Goal: Information Seeking & Learning: Learn about a topic

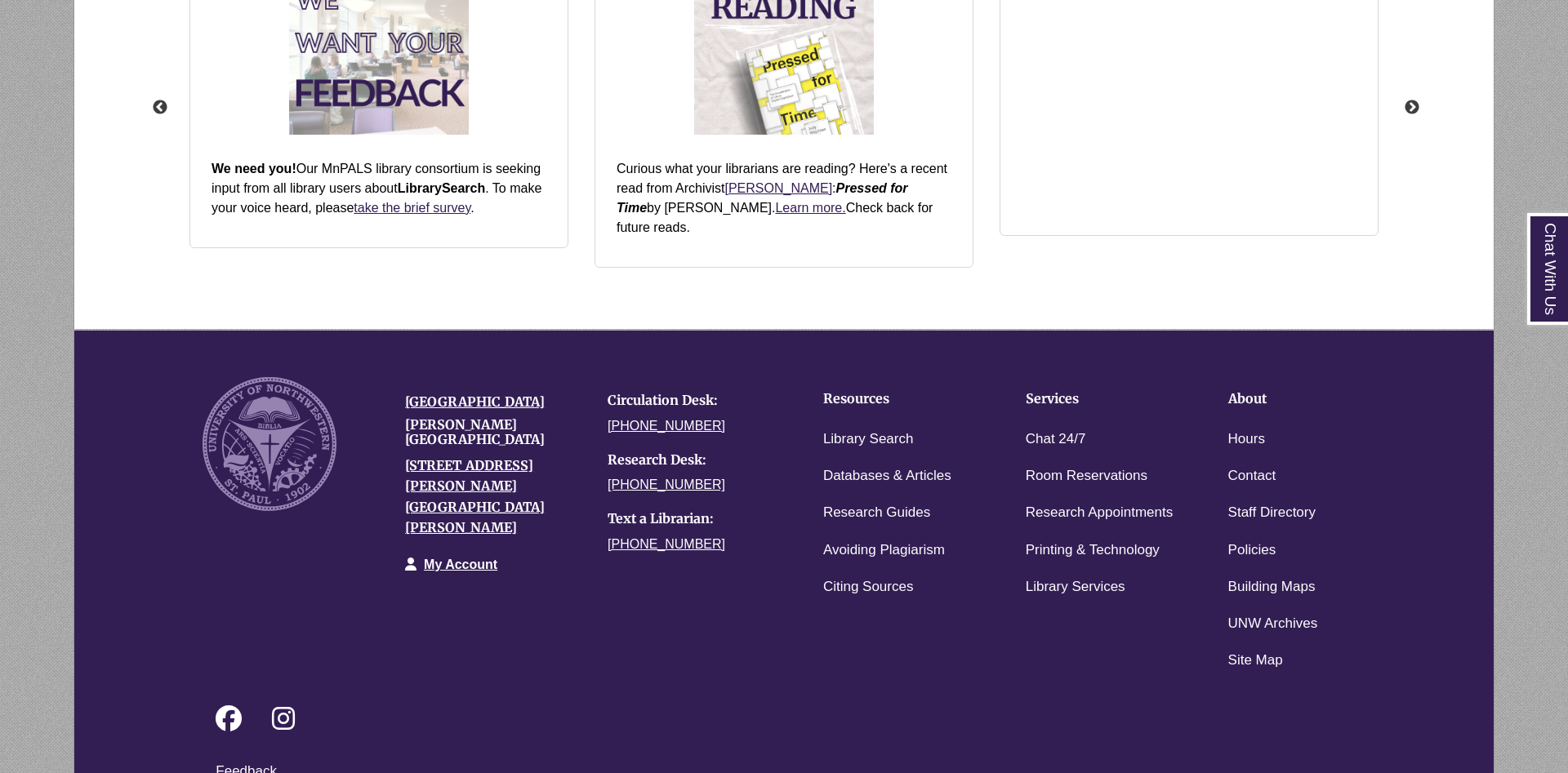
scroll to position [358, 1281]
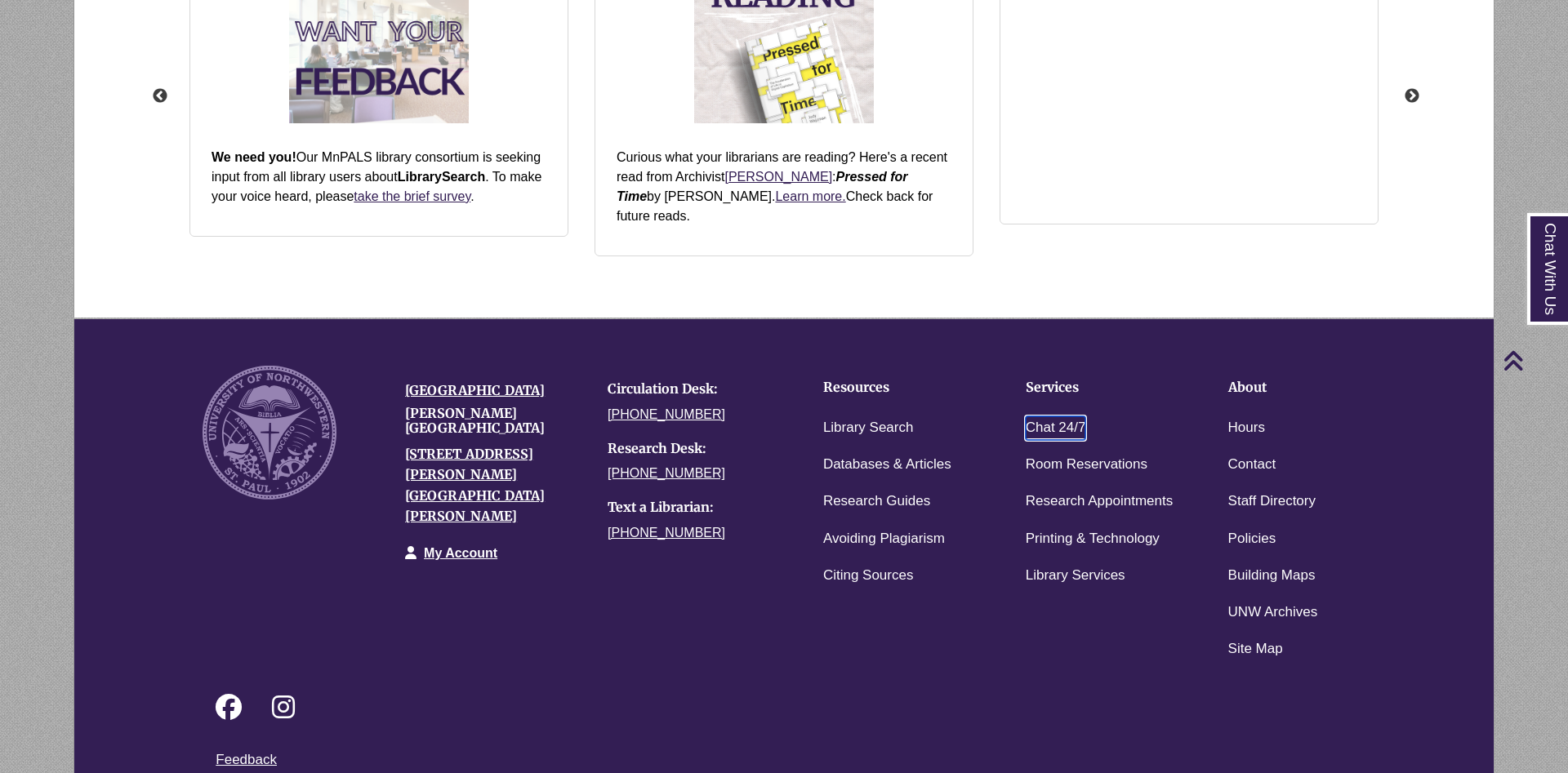
click at [1066, 417] on link "Chat 24/7" at bounding box center [1056, 428] width 60 height 24
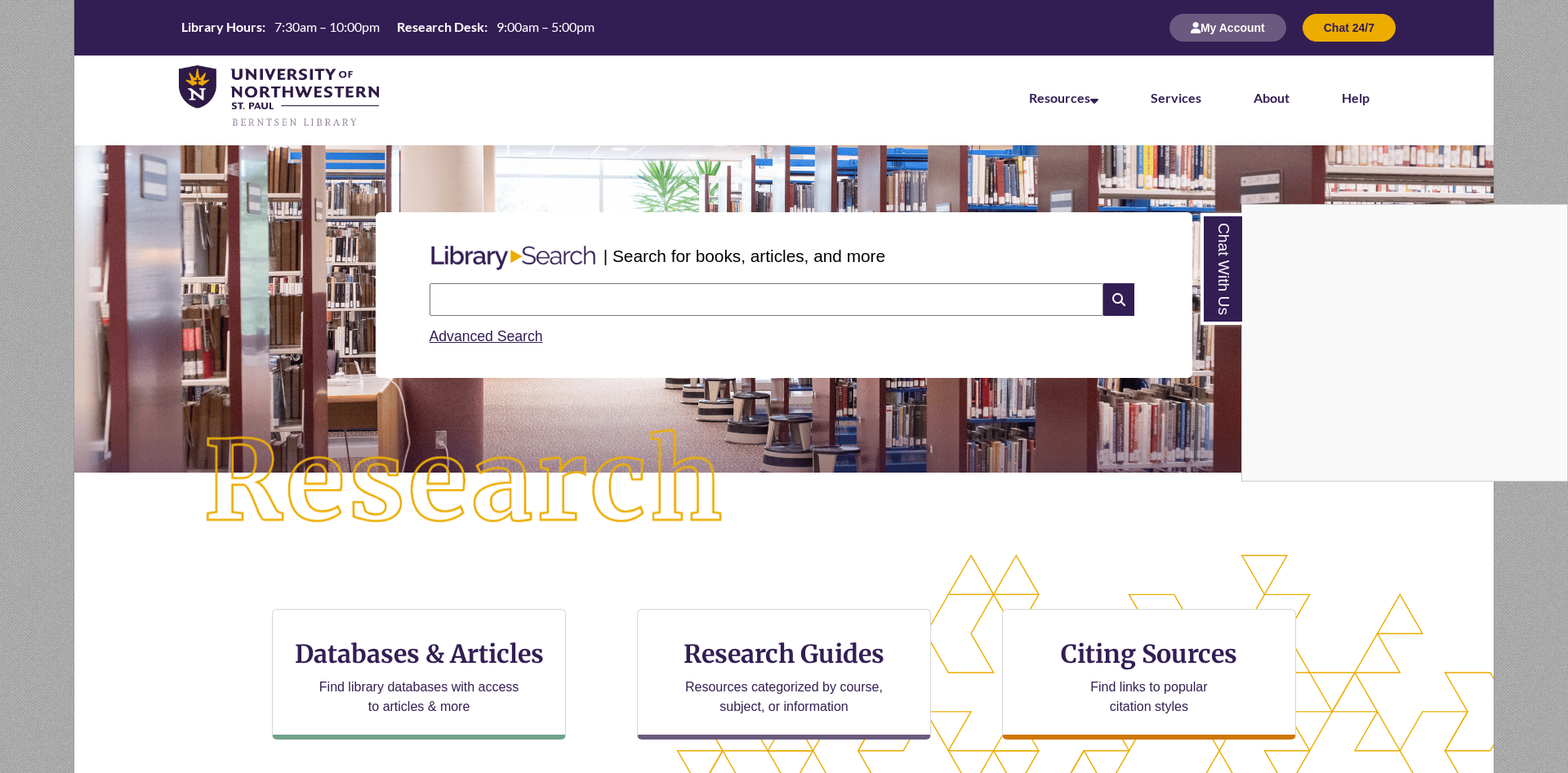
scroll to position [63, 1420]
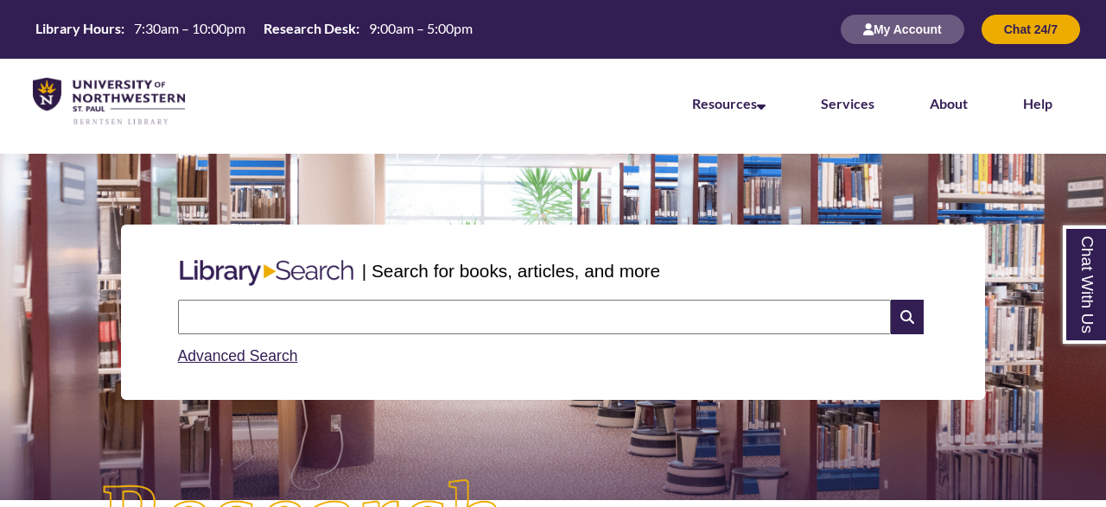
click at [314, 310] on input "text" at bounding box center [534, 317] width 713 height 35
type input "**********"
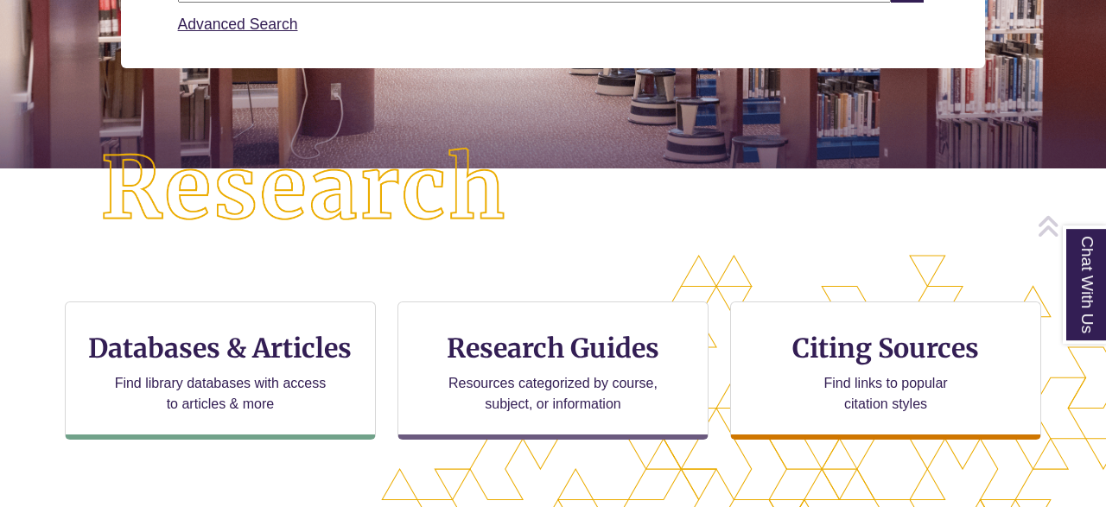
scroll to position [341, 0]
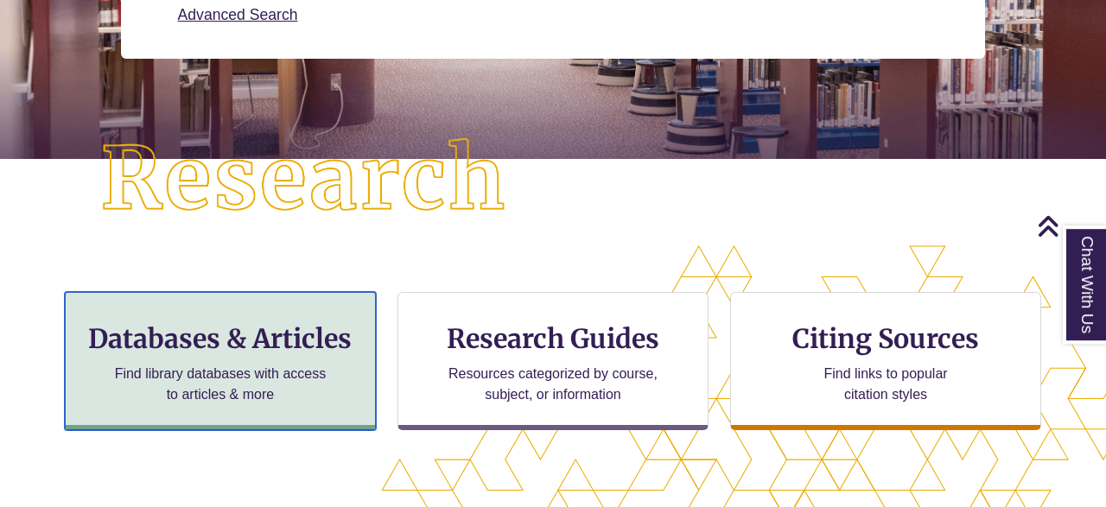
click at [315, 330] on h3 "Databases & Articles" at bounding box center [221, 338] width 282 height 33
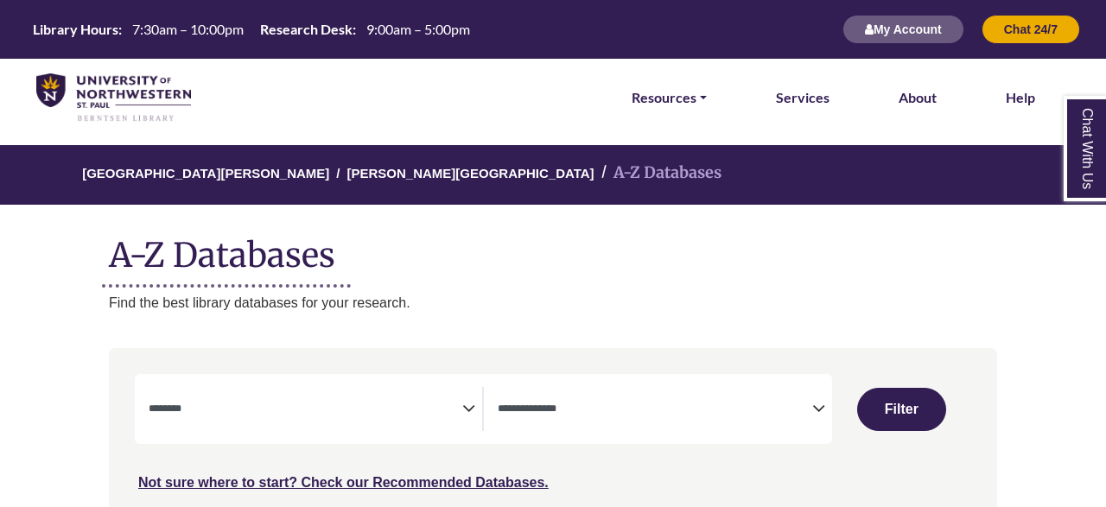
select select "Database Subject Filter"
select select "Database Types Filter"
select select "Database Subject Filter"
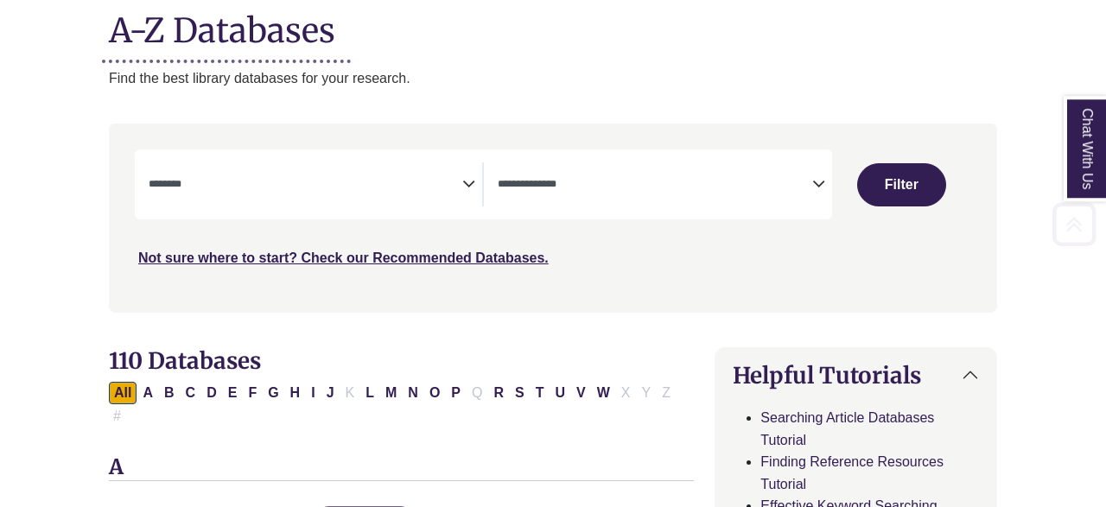
scroll to position [306, 0]
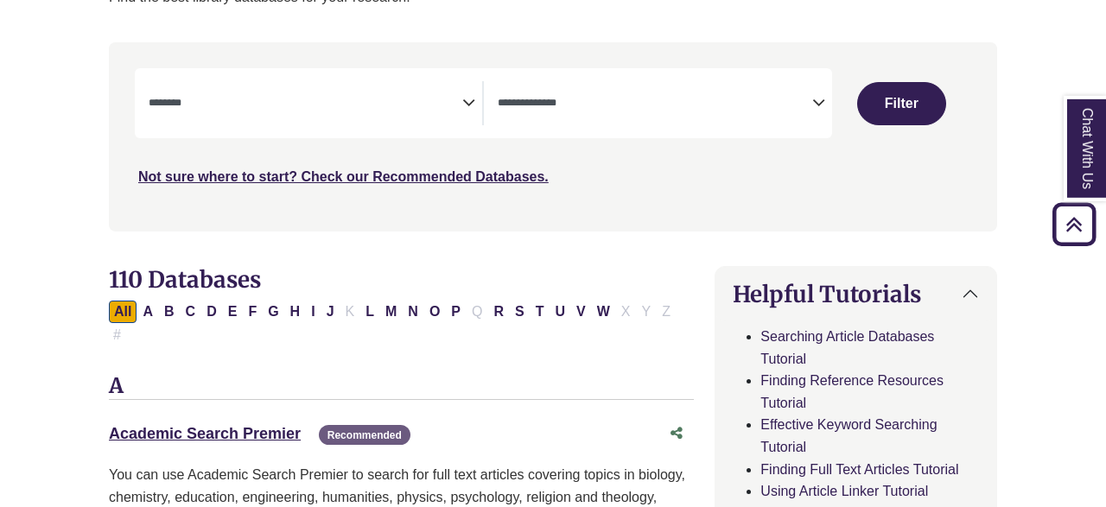
click at [768, 92] on span "Search filters" at bounding box center [655, 103] width 314 height 44
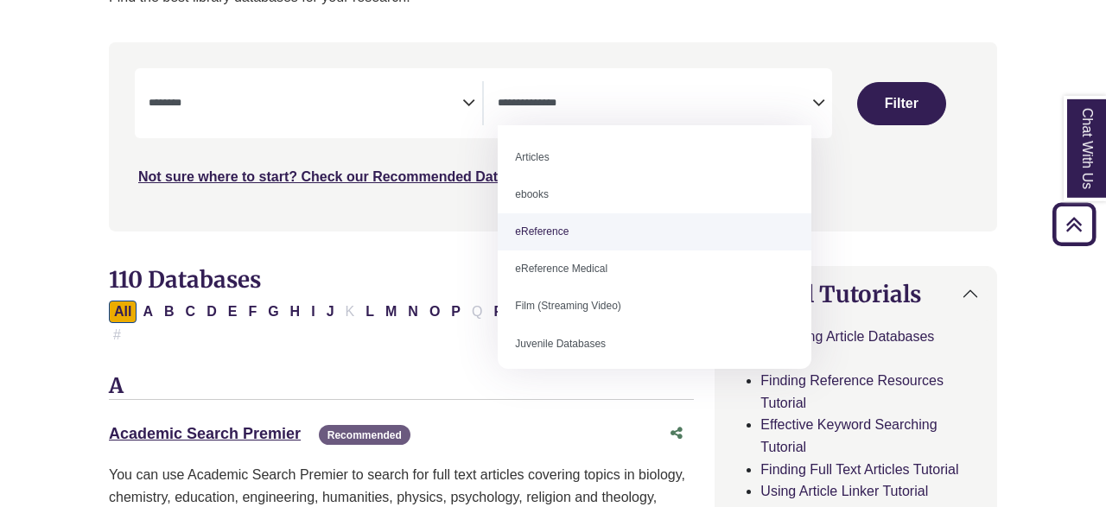
select select "*****"
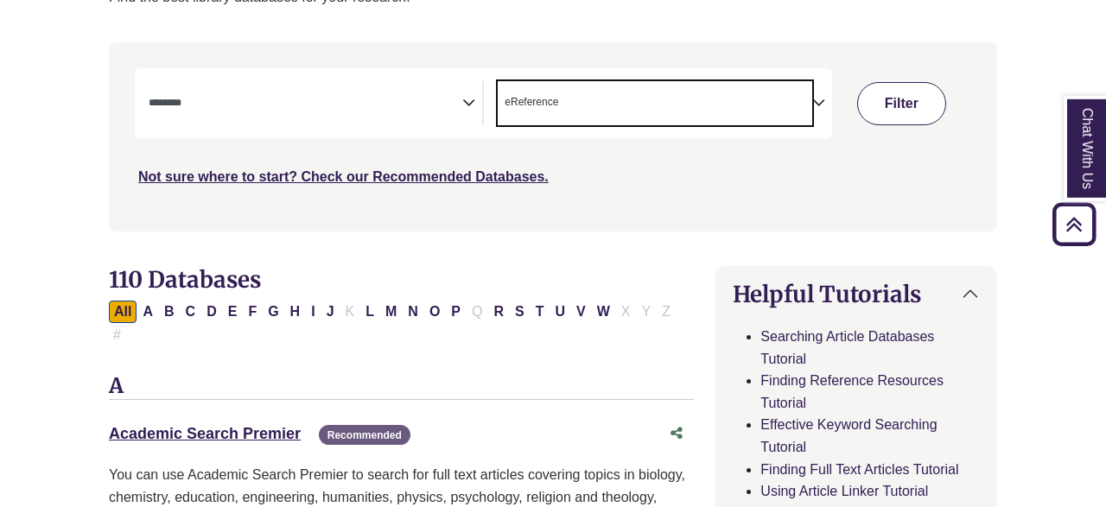
click at [919, 91] on button "Filter" at bounding box center [901, 103] width 89 height 43
select select "Database Subject Filter"
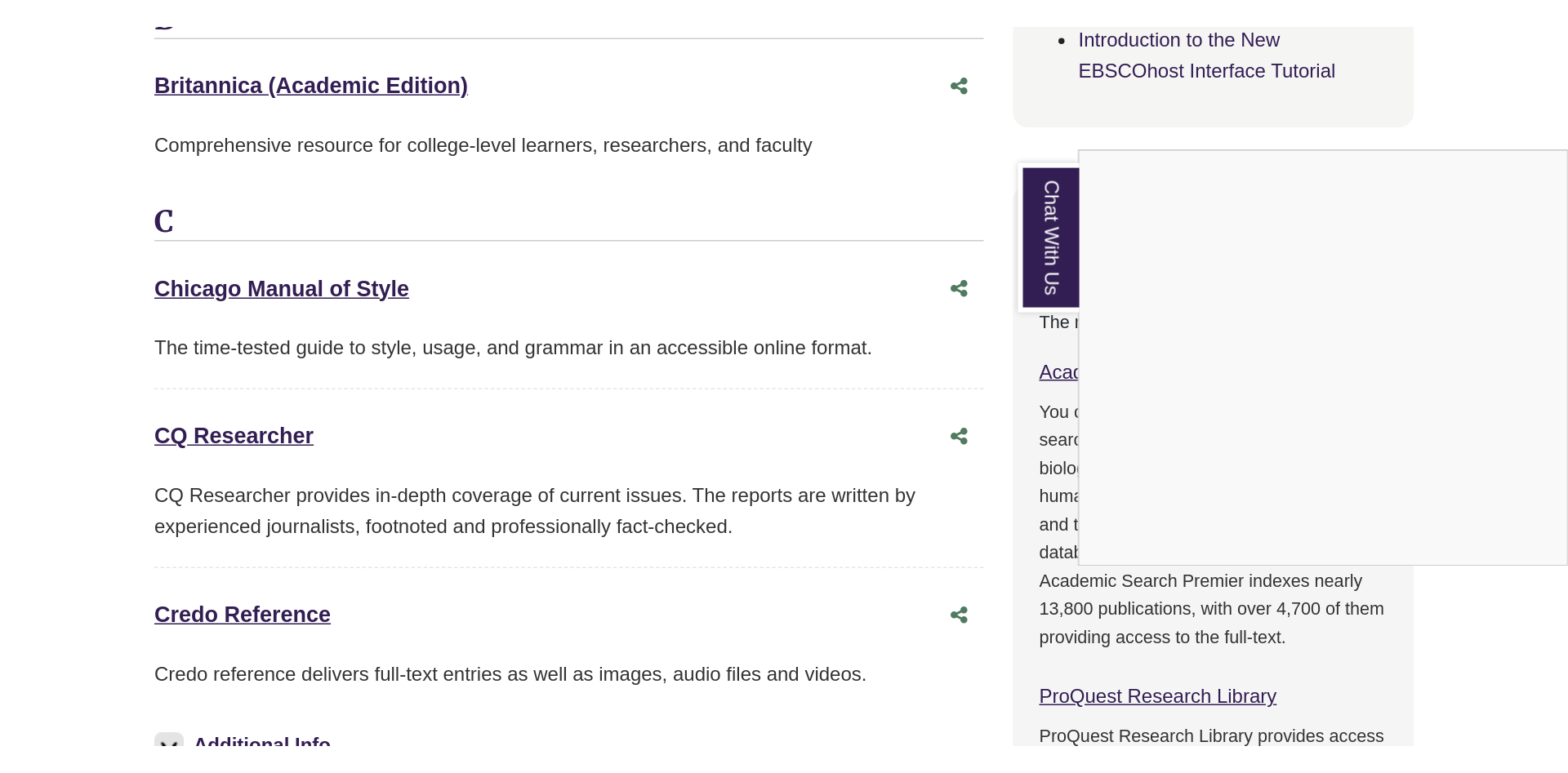
scroll to position [789, 0]
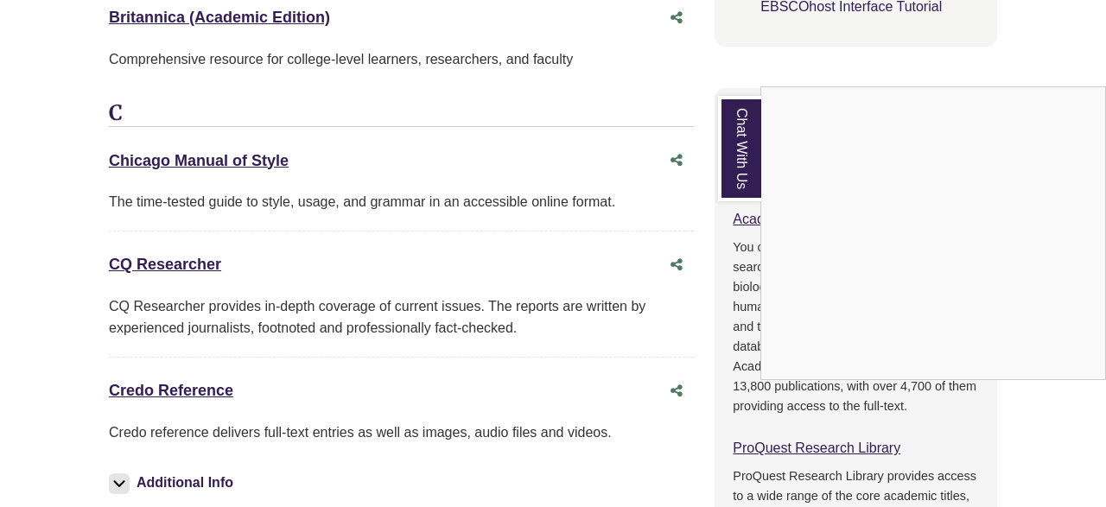
click at [198, 366] on div "Chat With Us" at bounding box center [553, 253] width 1106 height 507
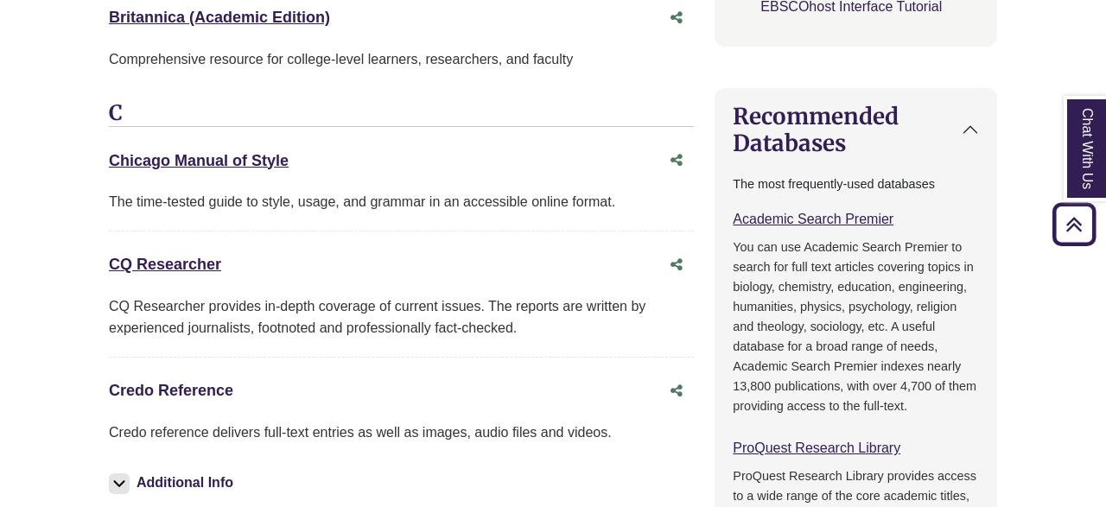
click at [198, 382] on link "Credo Reference This link opens in a new window" at bounding box center [171, 390] width 124 height 17
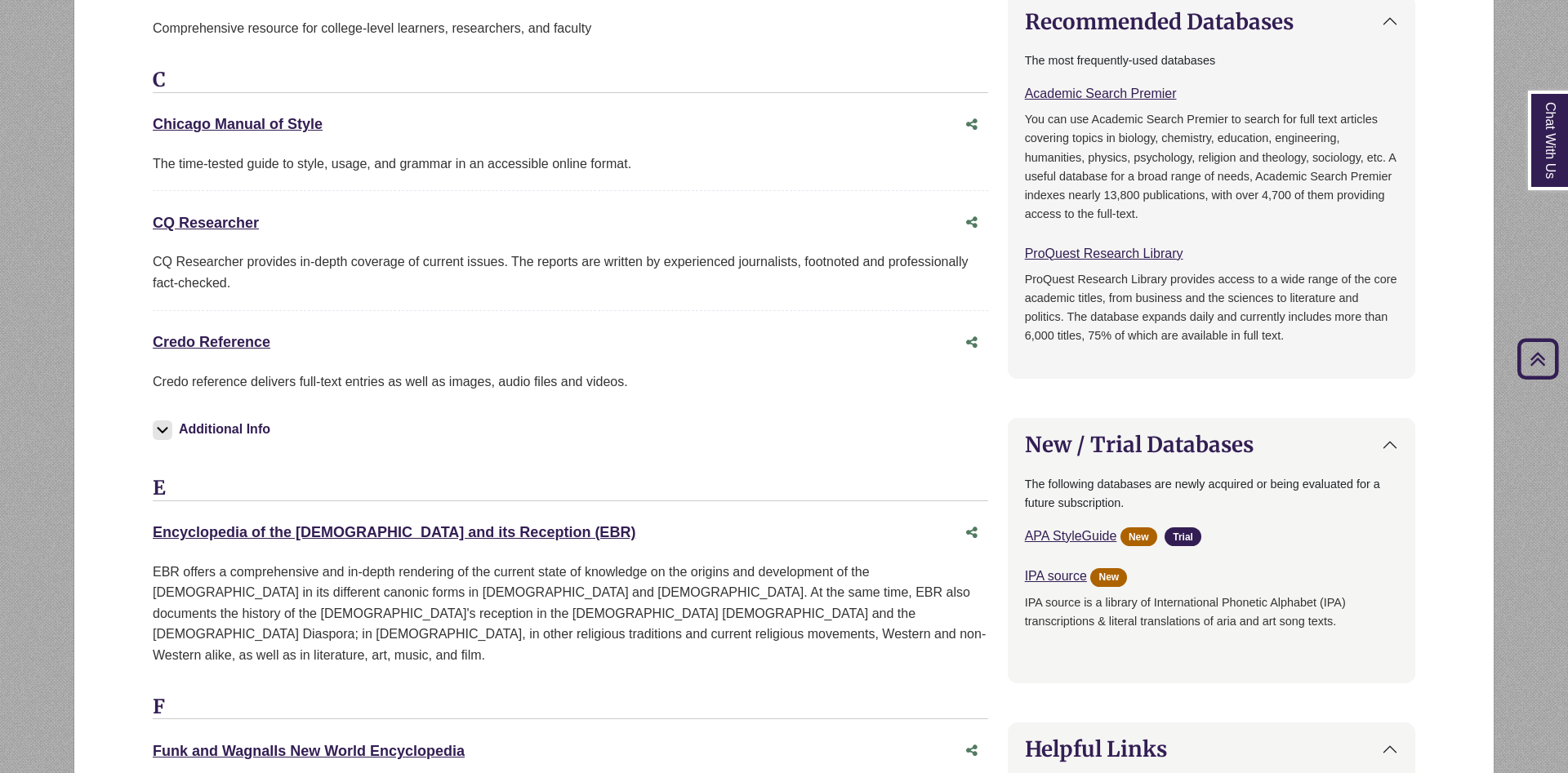
scroll to position [37, 0]
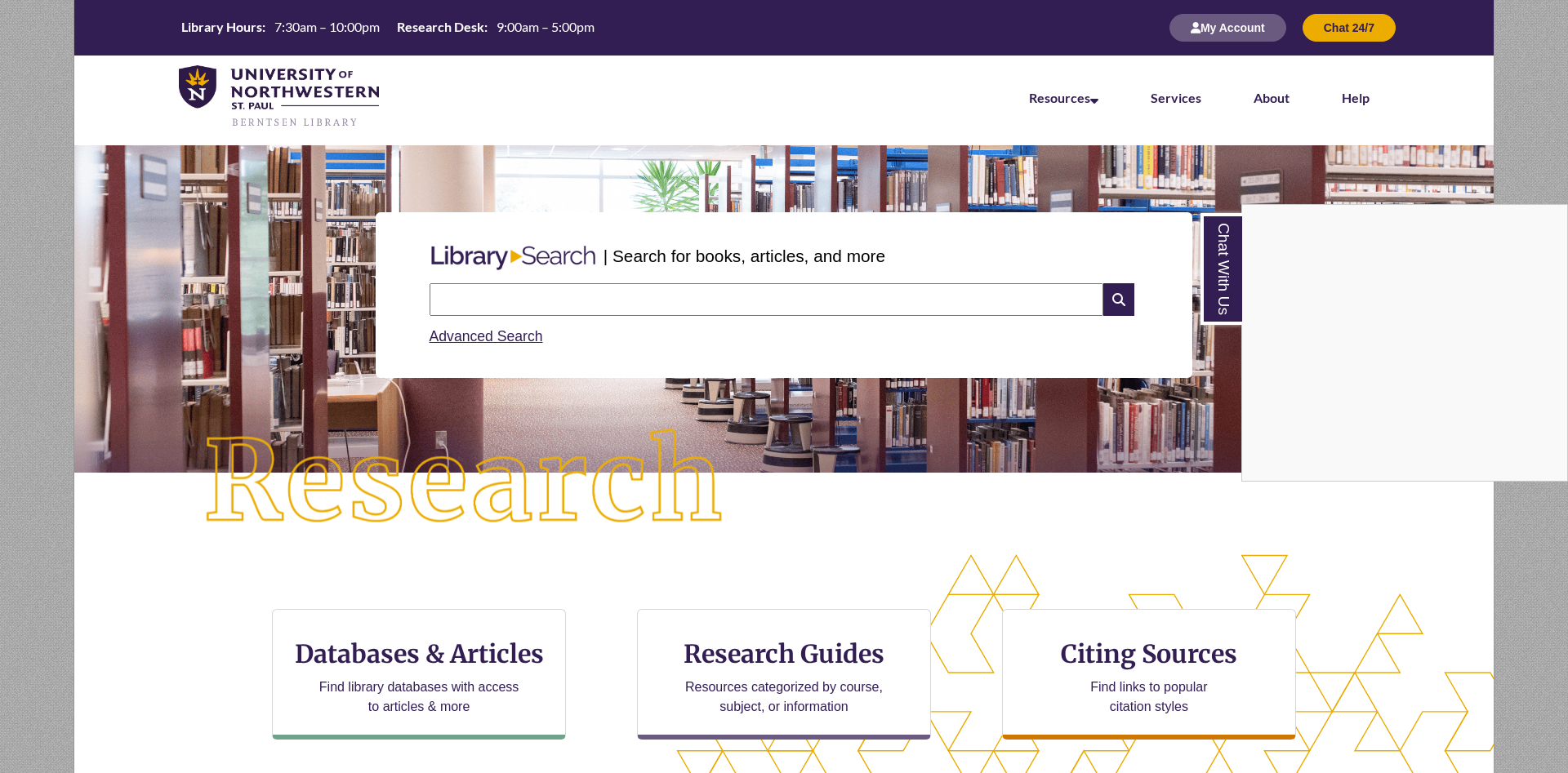
click at [486, 668] on div "Chat With Us" at bounding box center [784, 386] width 1568 height 773
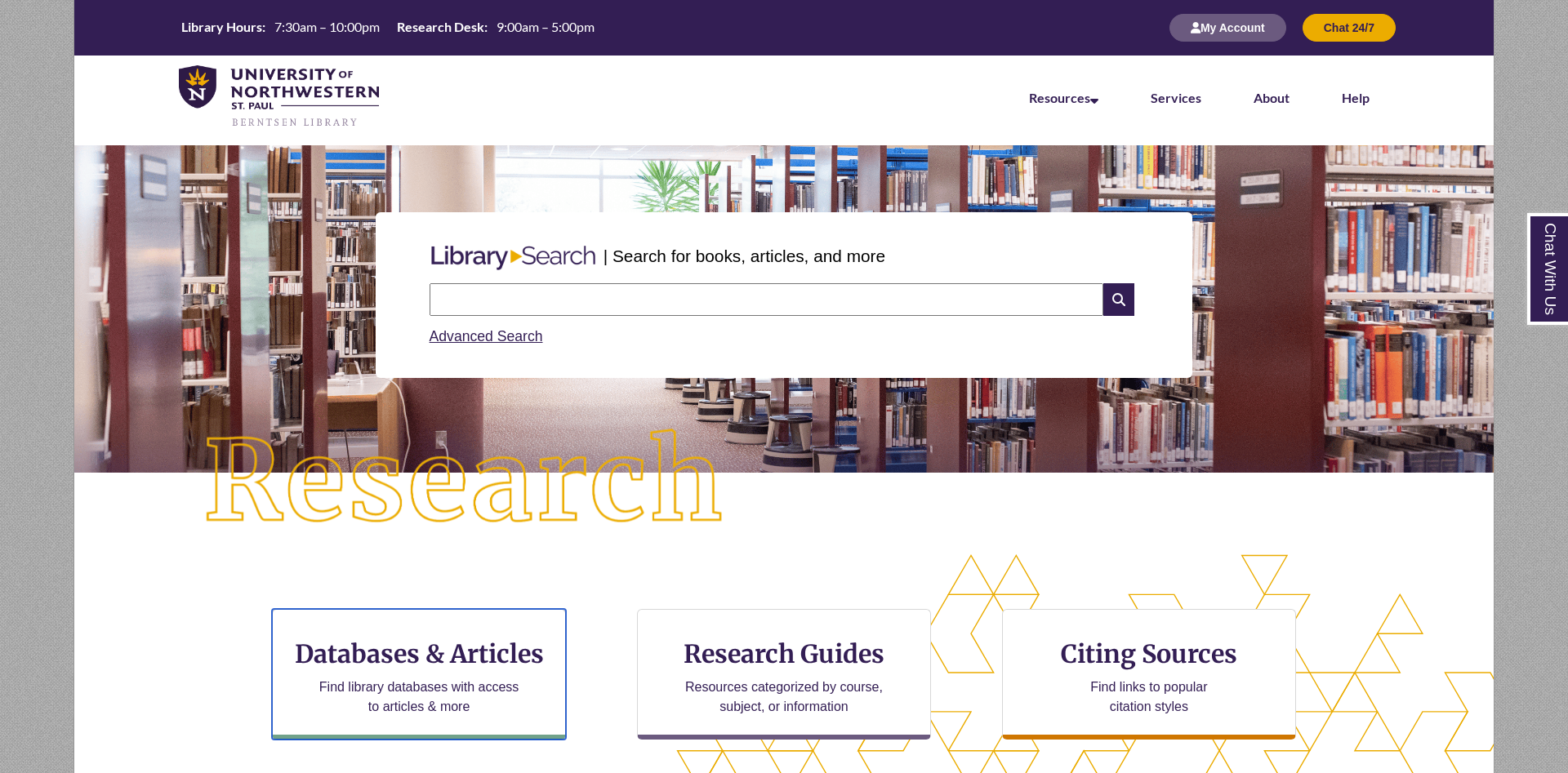
click at [486, 668] on h3 "Databases & Articles" at bounding box center [419, 654] width 267 height 31
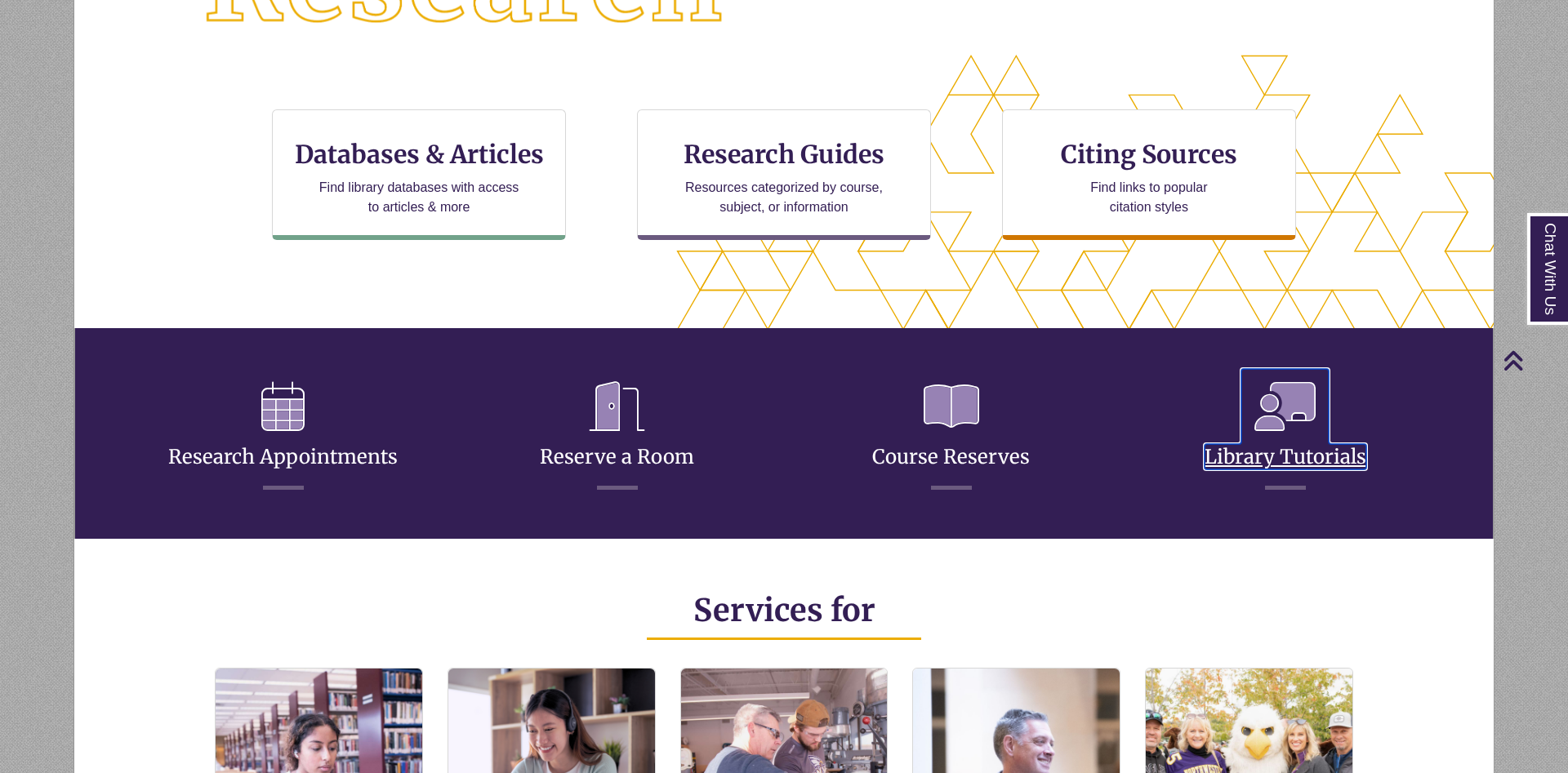
click at [1324, 448] on link "Library Tutorials" at bounding box center [1285, 438] width 162 height 64
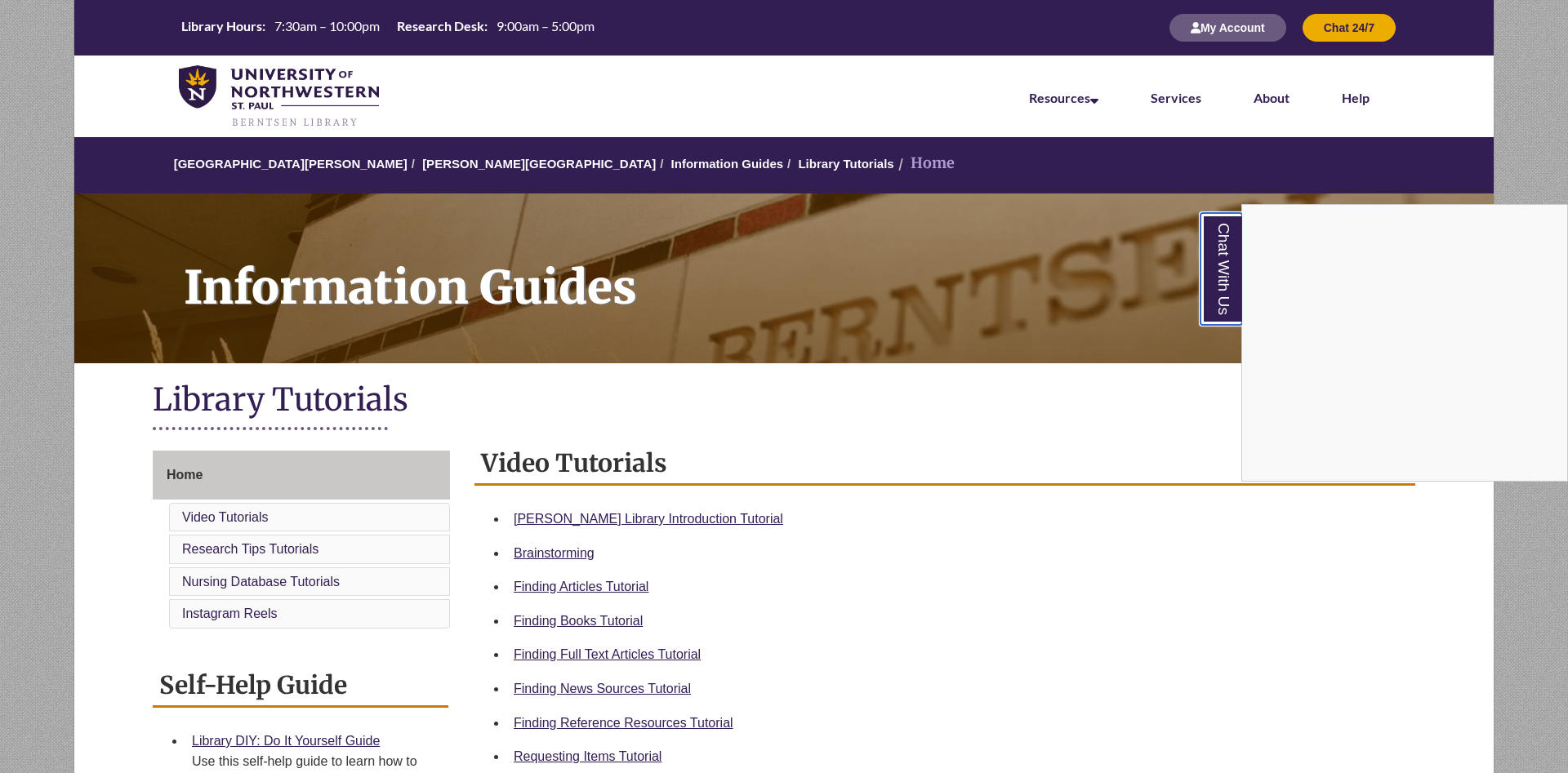
click at [1225, 294] on link "Chat With Us" at bounding box center [1221, 269] width 42 height 112
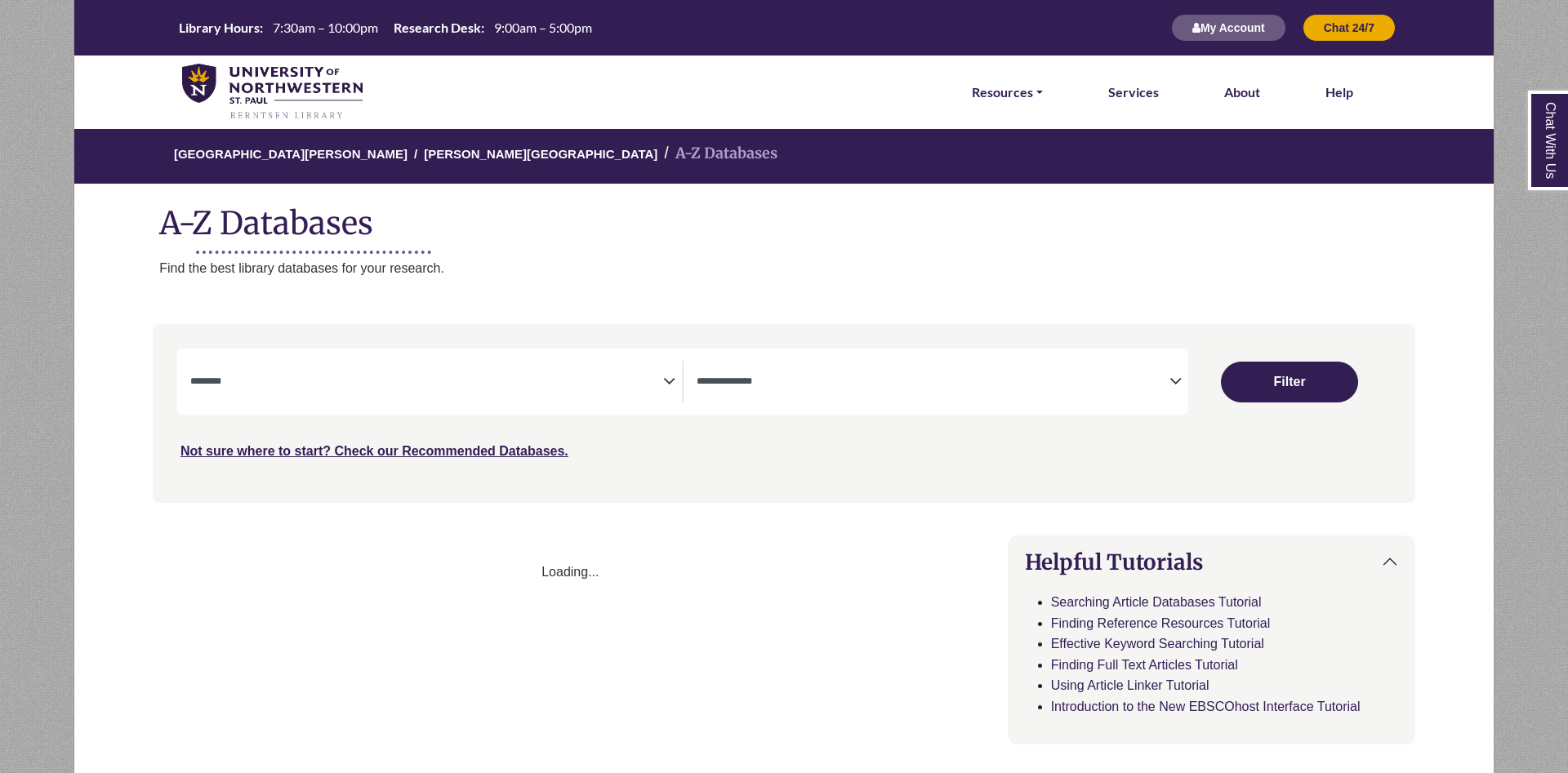
select select "Database Subject Filter"
select select "Database Types Filter"
select select "Database Subject Filter"
select select "Database Types Filter"
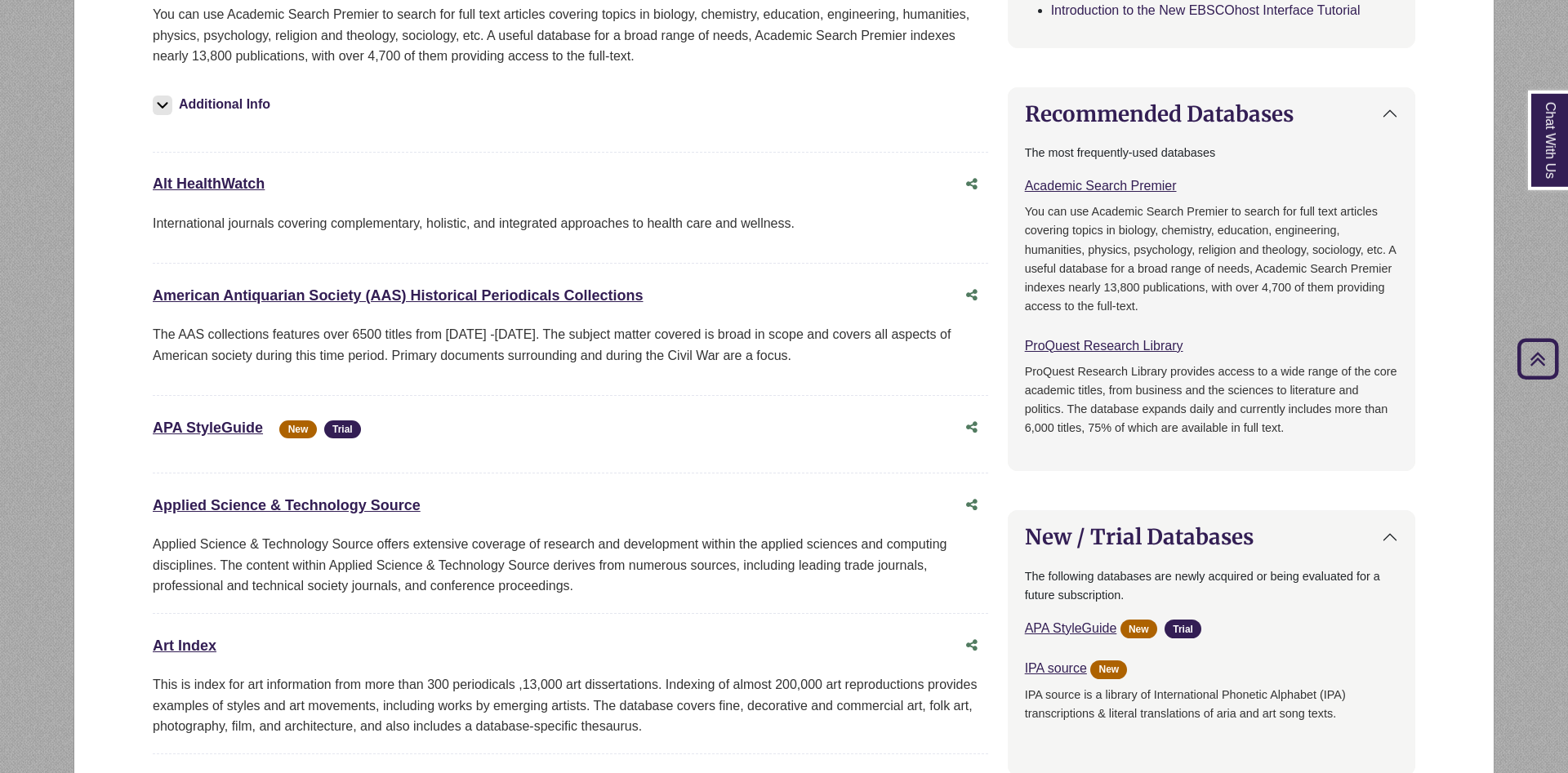
scroll to position [749, 0]
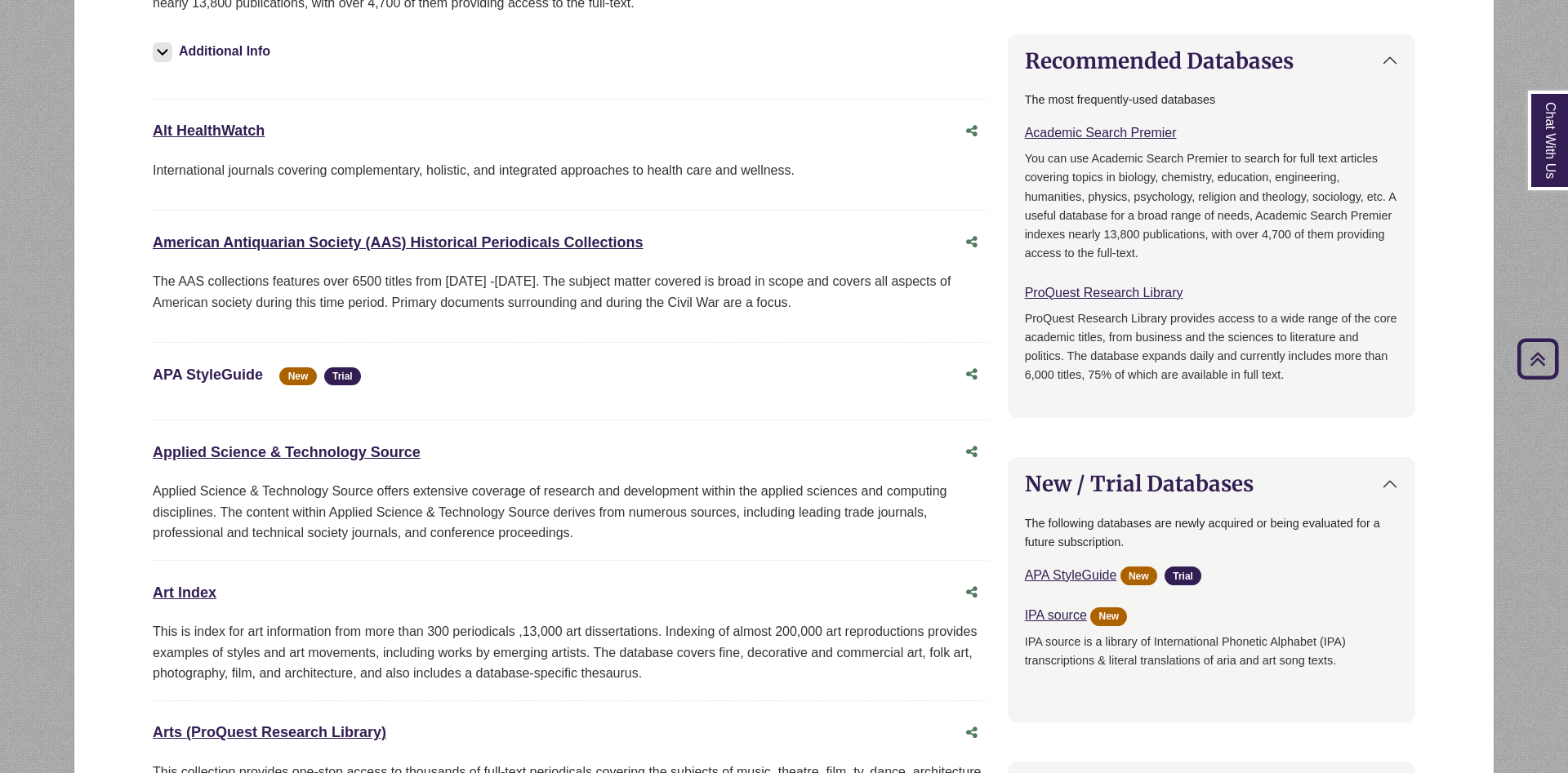
click at [214, 379] on link "APA StyleGuide This link opens in a new window" at bounding box center [208, 374] width 111 height 16
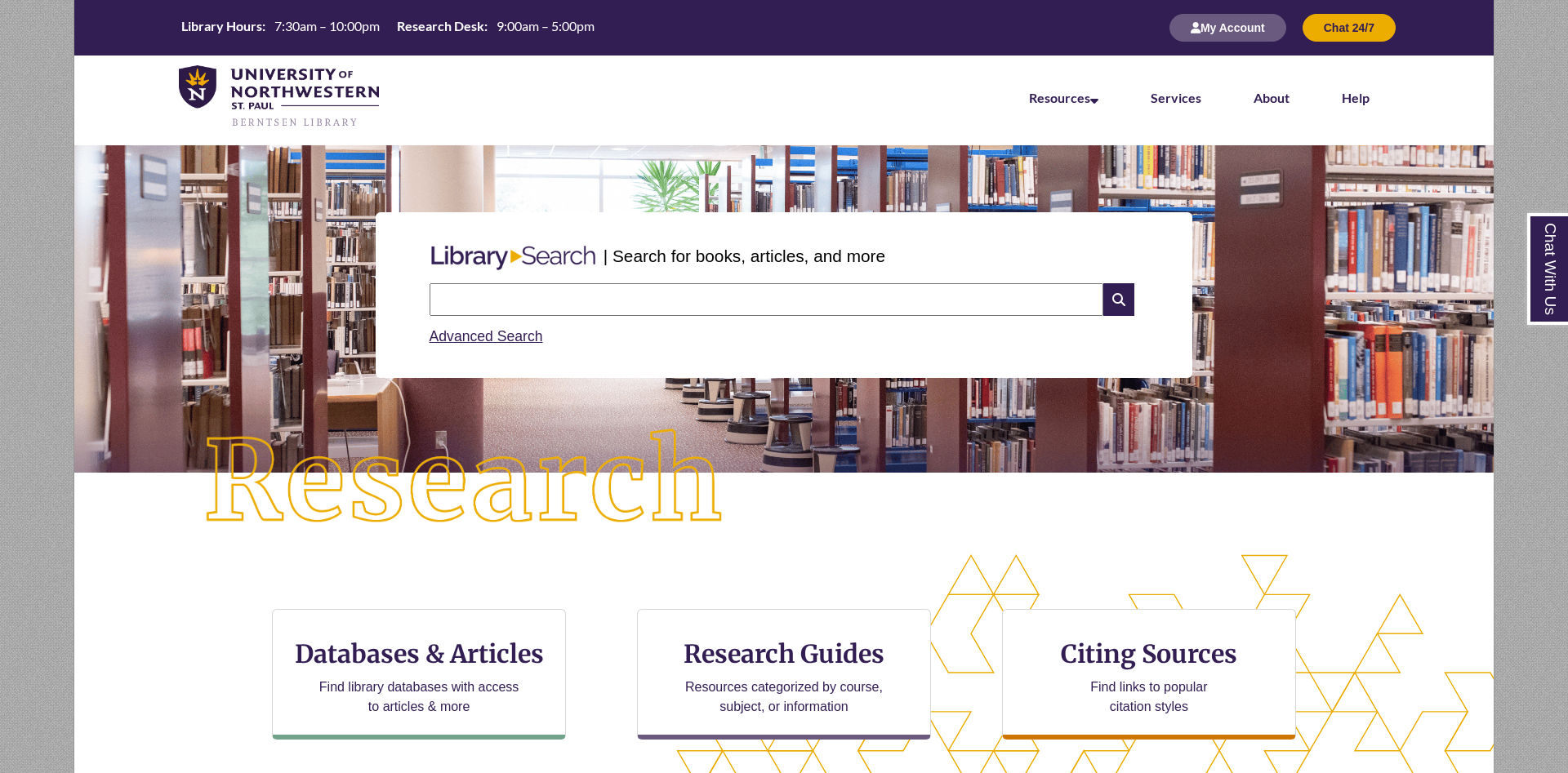
click at [478, 295] on input "text" at bounding box center [767, 300] width 674 height 33
paste input "**********"
type input "**********"
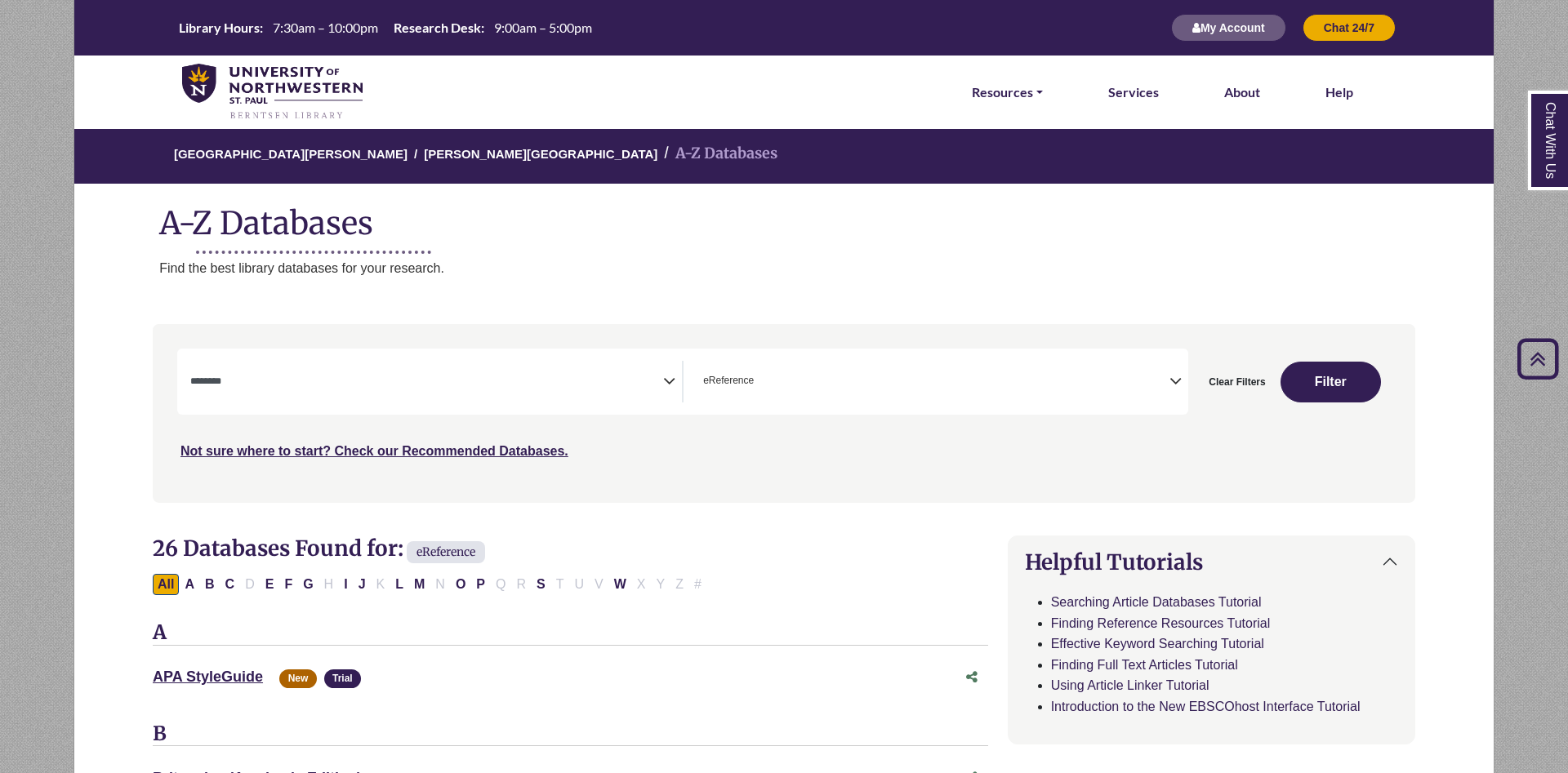
select select "Database Subject Filter"
select select "*****"
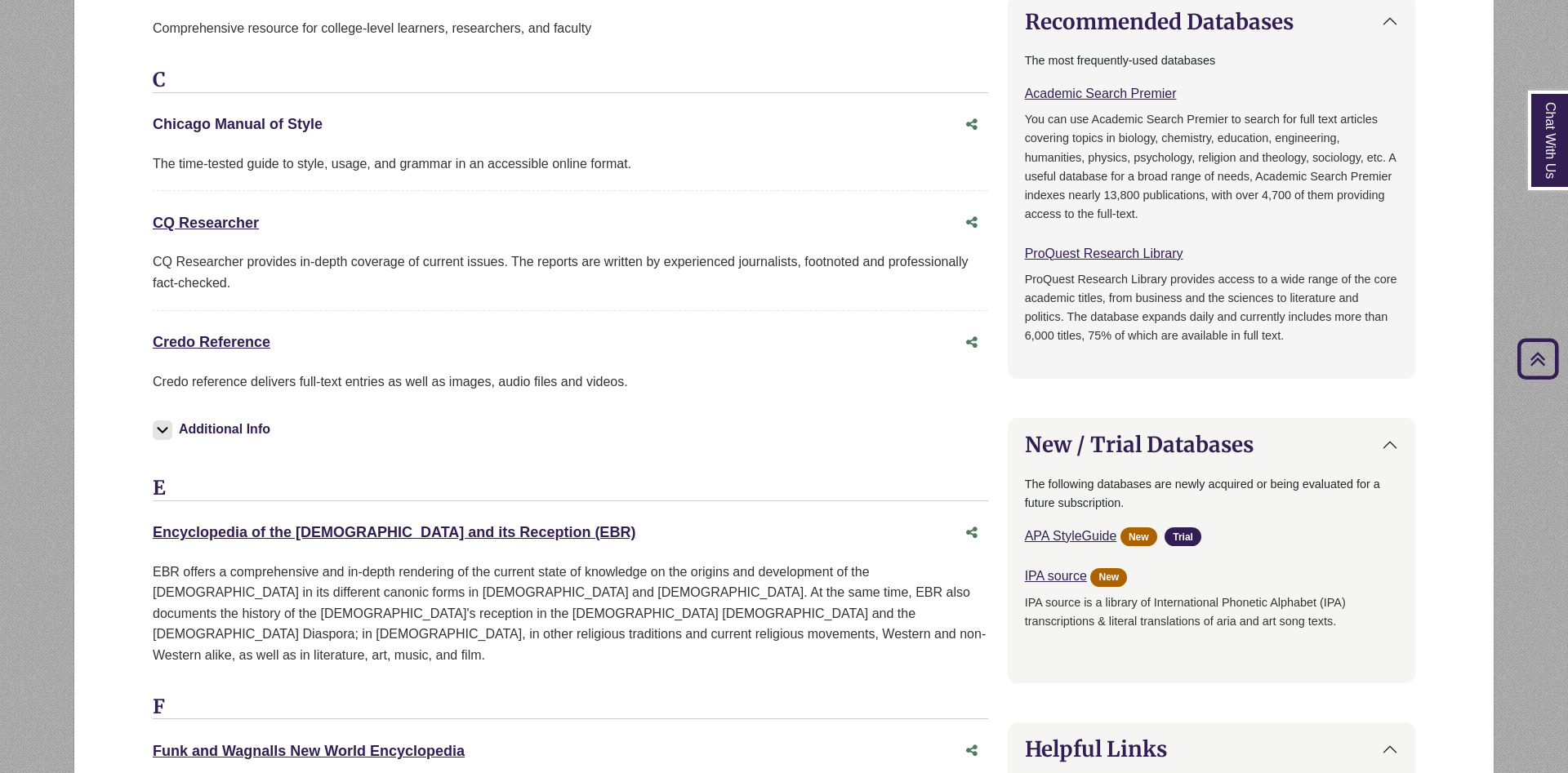
scroll to position [37, 0]
click at [250, 123] on link "Chicago Manual of Style This link opens in a new window" at bounding box center [238, 124] width 170 height 16
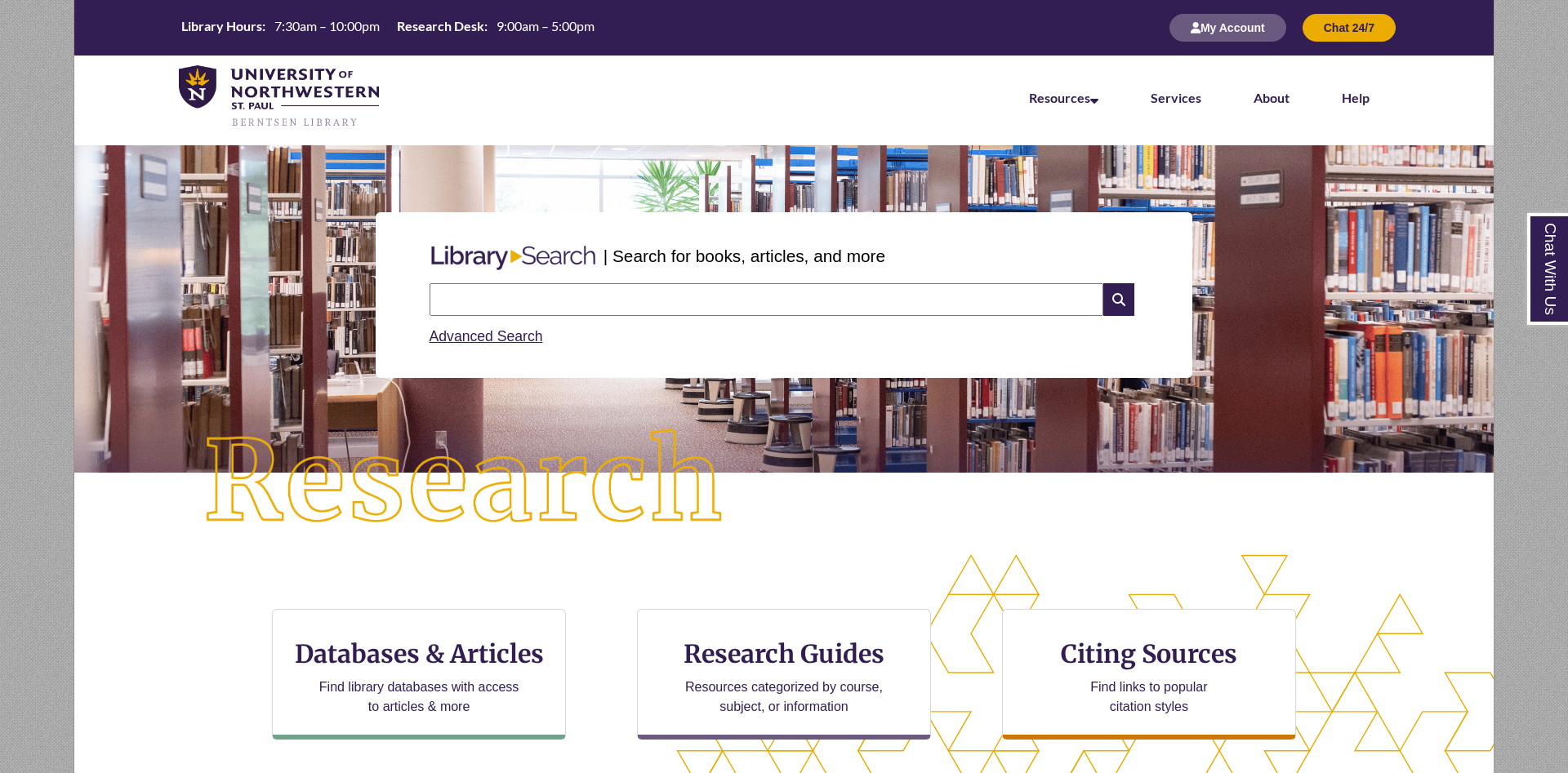
click at [750, 301] on input "text" at bounding box center [767, 300] width 674 height 33
type input "**********"
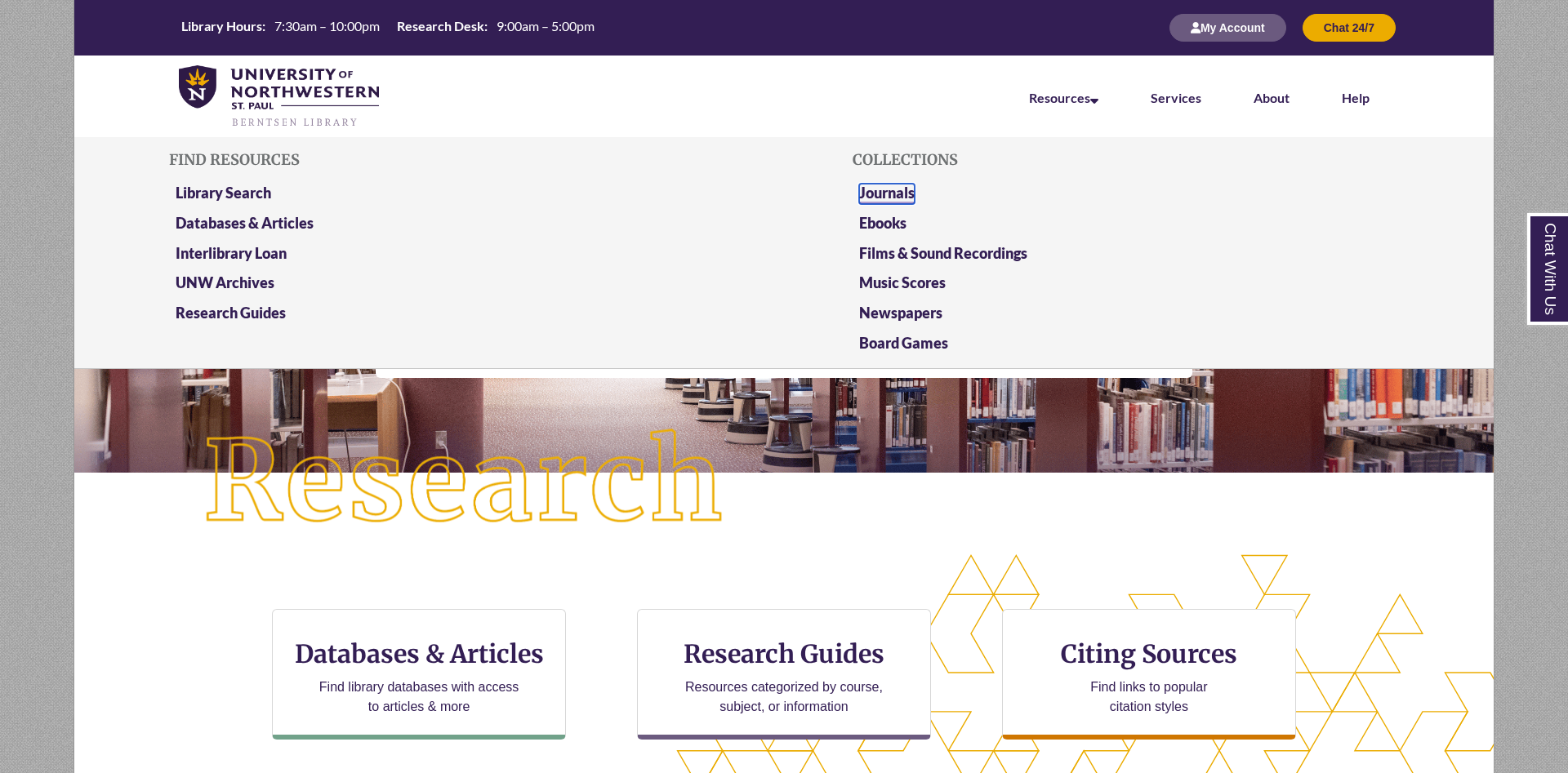
click at [896, 190] on link "Journals" at bounding box center [887, 194] width 56 height 21
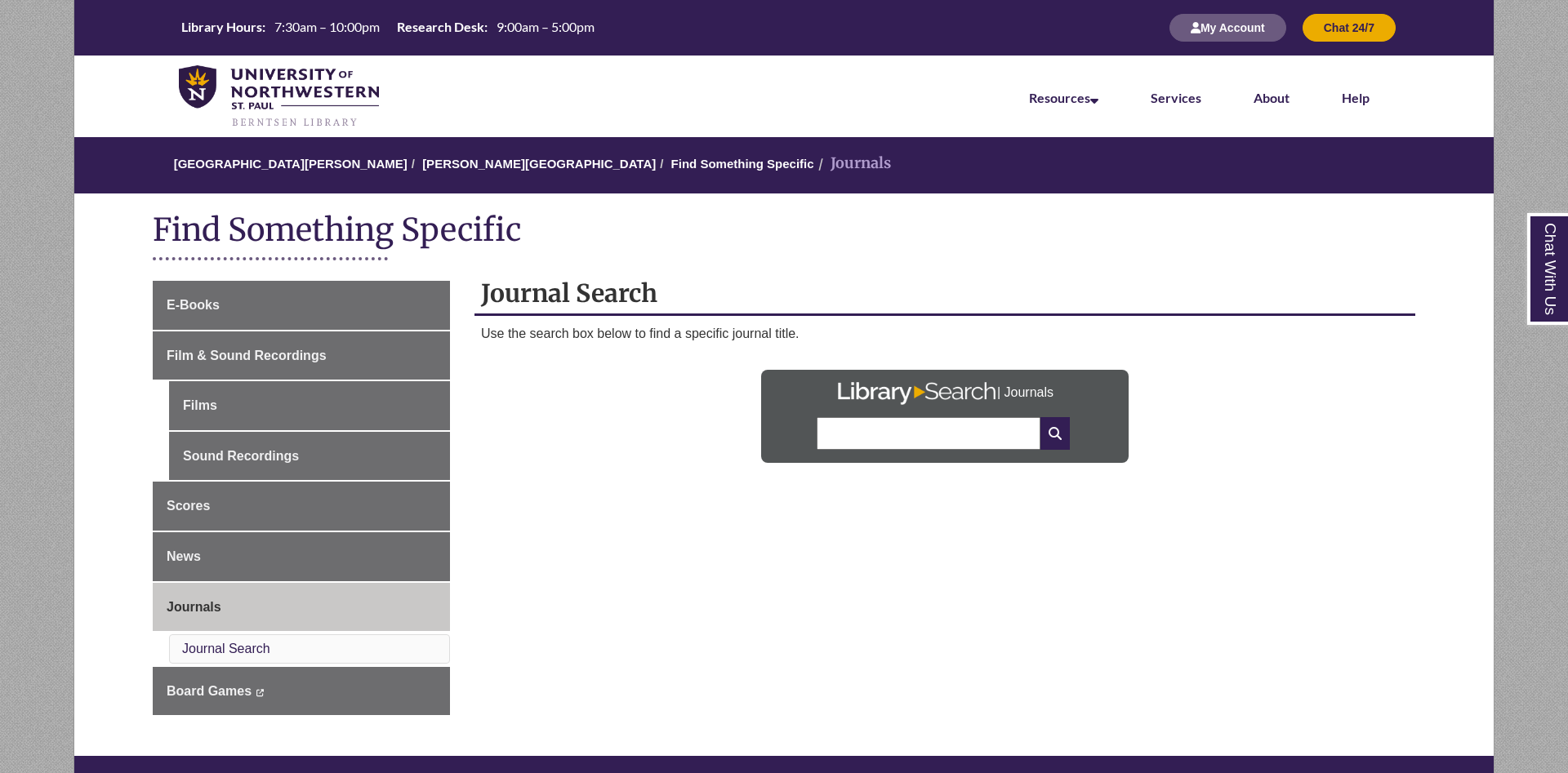
drag, startPoint x: 892, startPoint y: 425, endPoint x: 901, endPoint y: 422, distance: 9.5
click at [901, 422] on input "text" at bounding box center [928, 434] width 224 height 33
type input "**********"
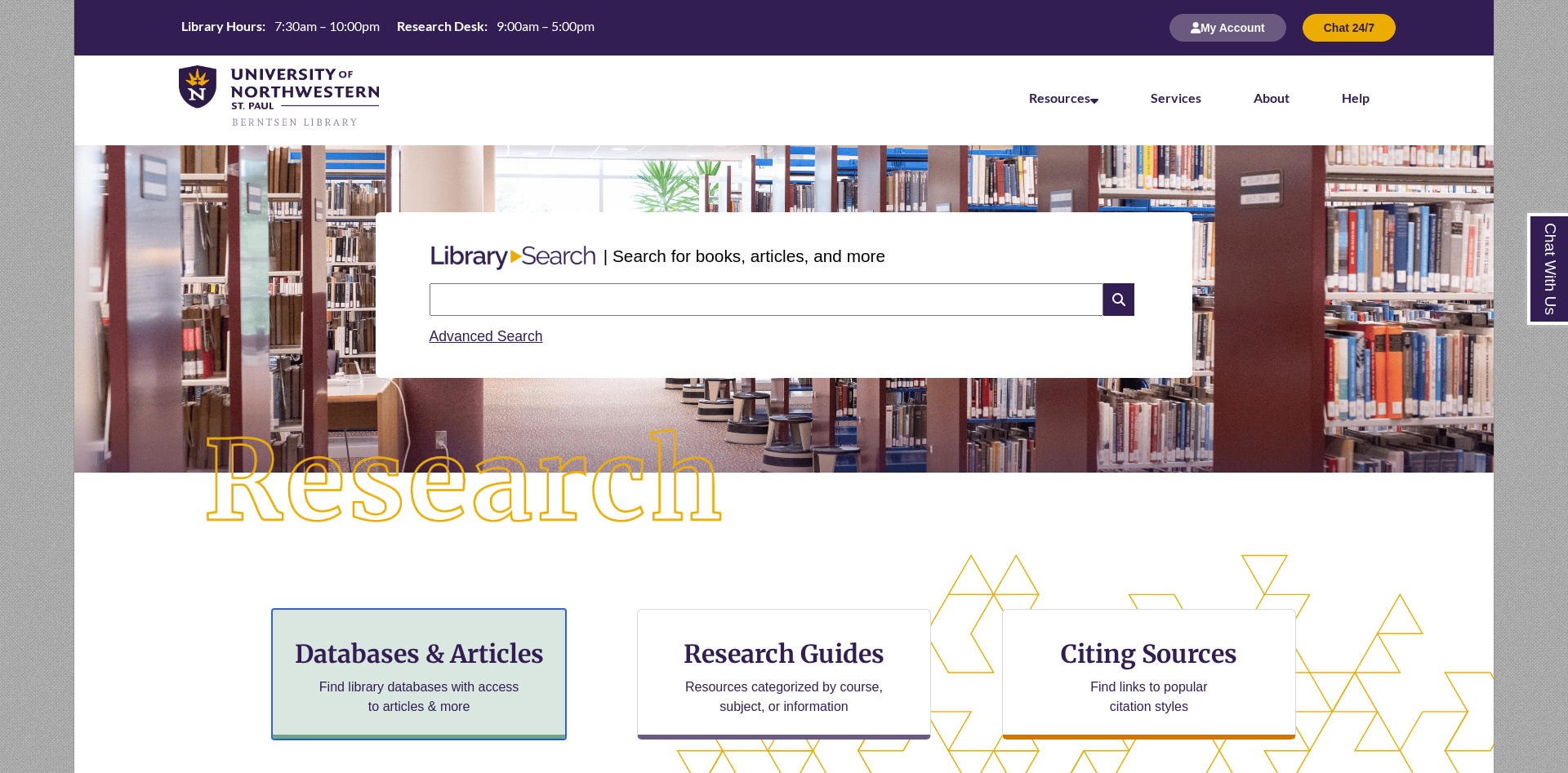
click at [383, 681] on p "Find library databases with access to articles & more" at bounding box center [420, 696] width 214 height 39
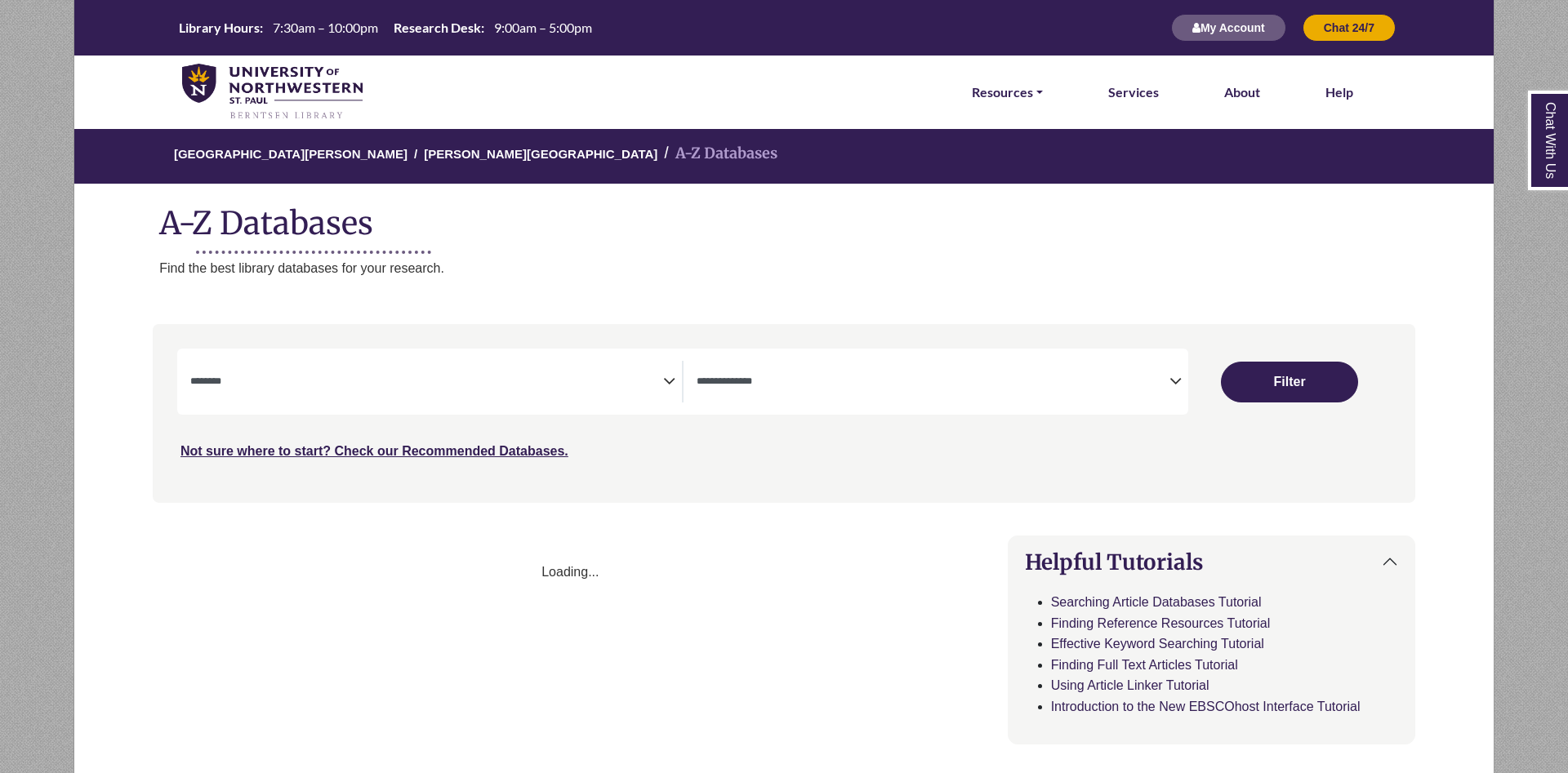
select select "Database Subject Filter"
select select "Database Types Filter"
select select "Database Subject Filter"
select select "Database Types Filter"
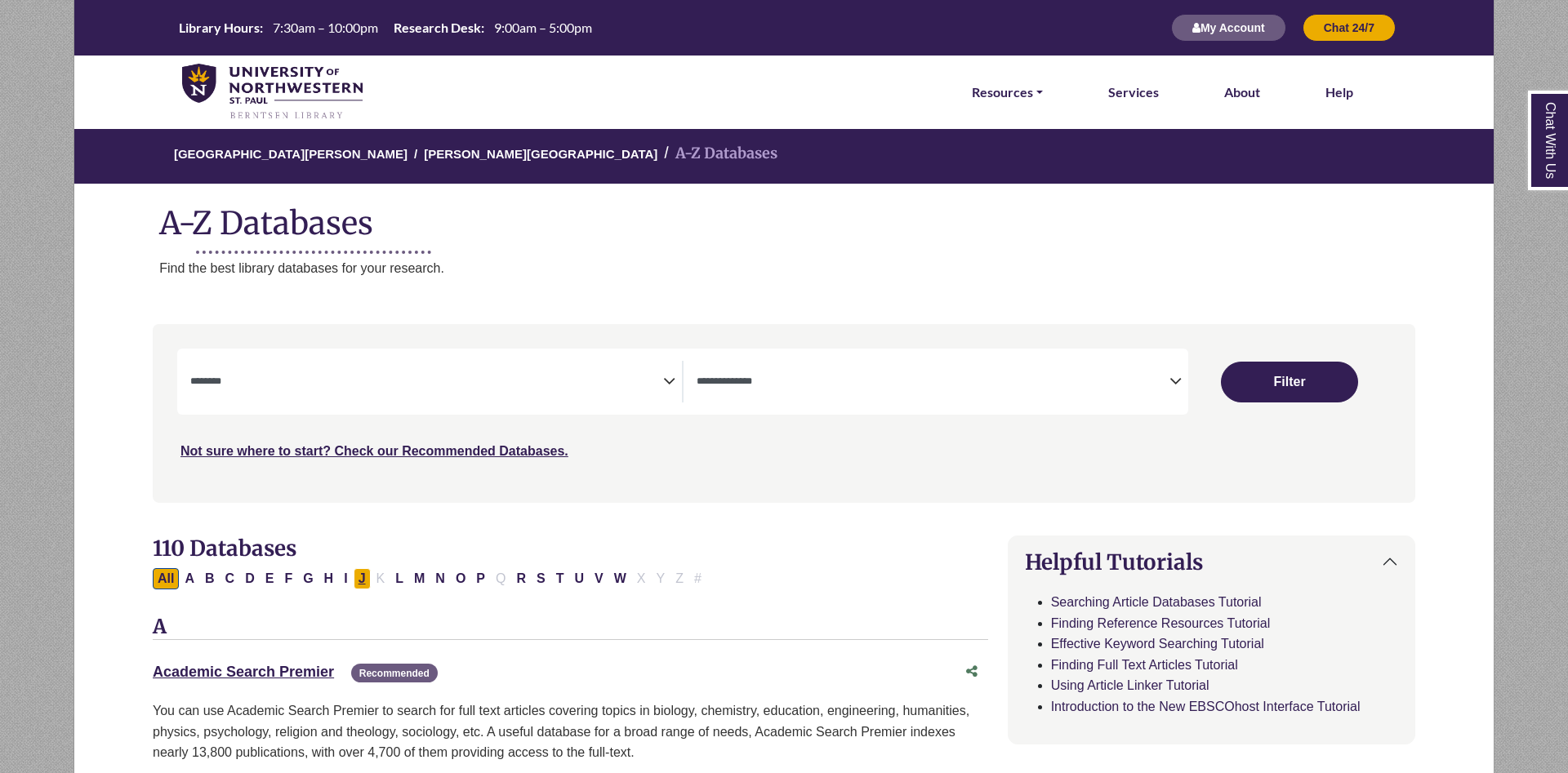
click at [360, 582] on button "J" at bounding box center [362, 578] width 17 height 21
select select "Database Subject Filter"
select select "Database Types Filter"
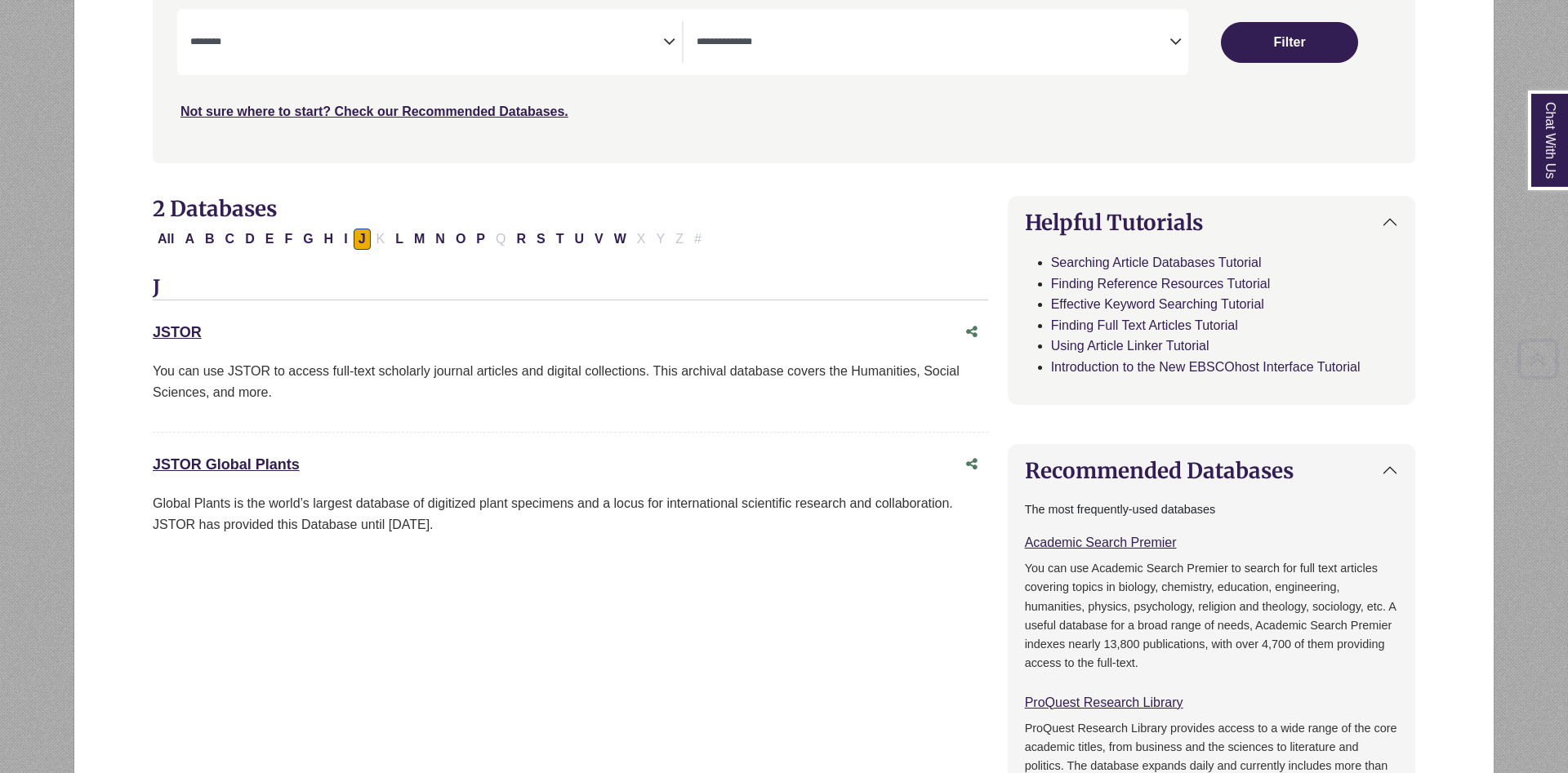
scroll to position [417, 0]
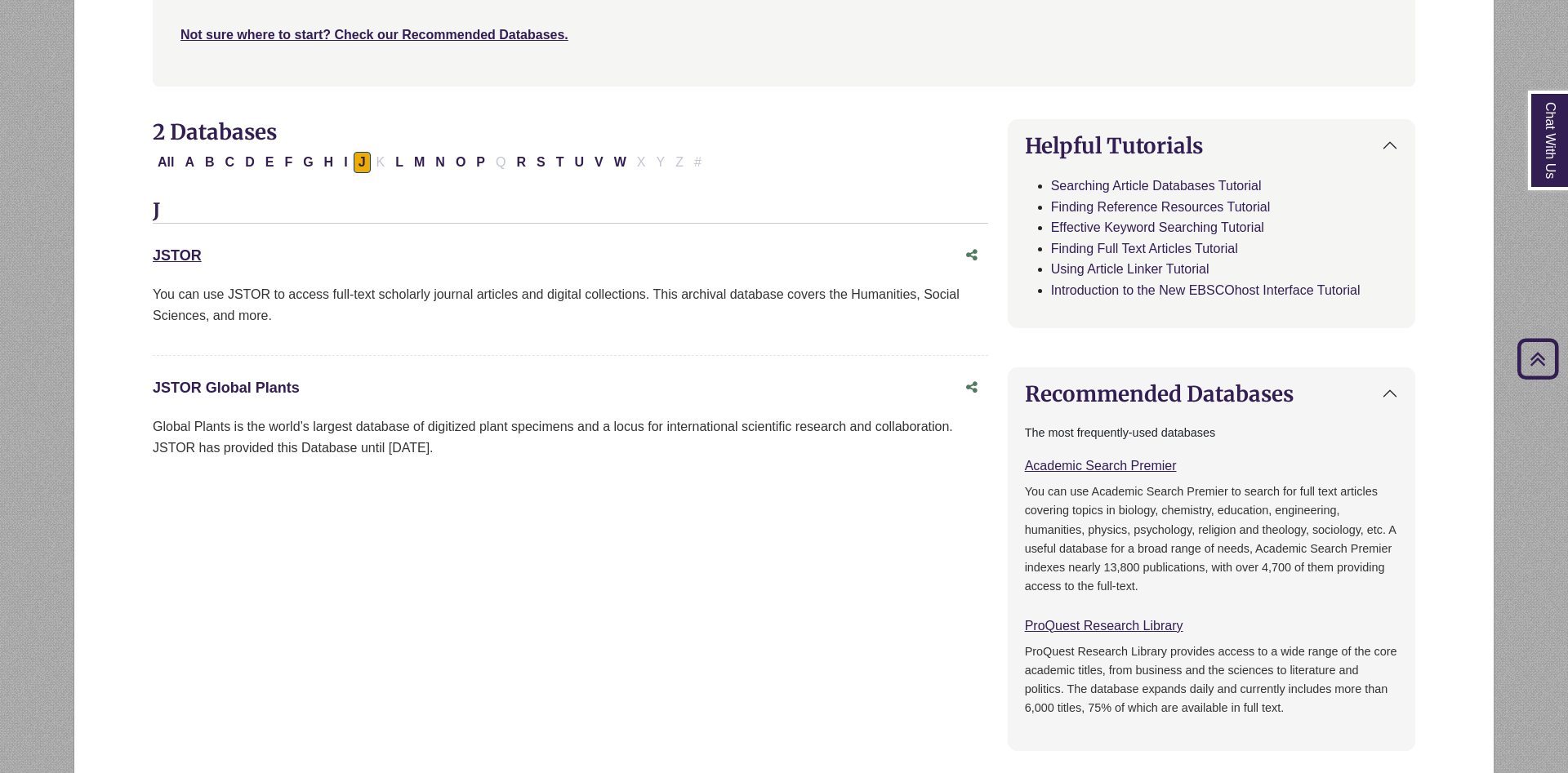
click at [260, 386] on link "JSTOR Global Plants This link opens in a new window" at bounding box center [227, 387] width 147 height 16
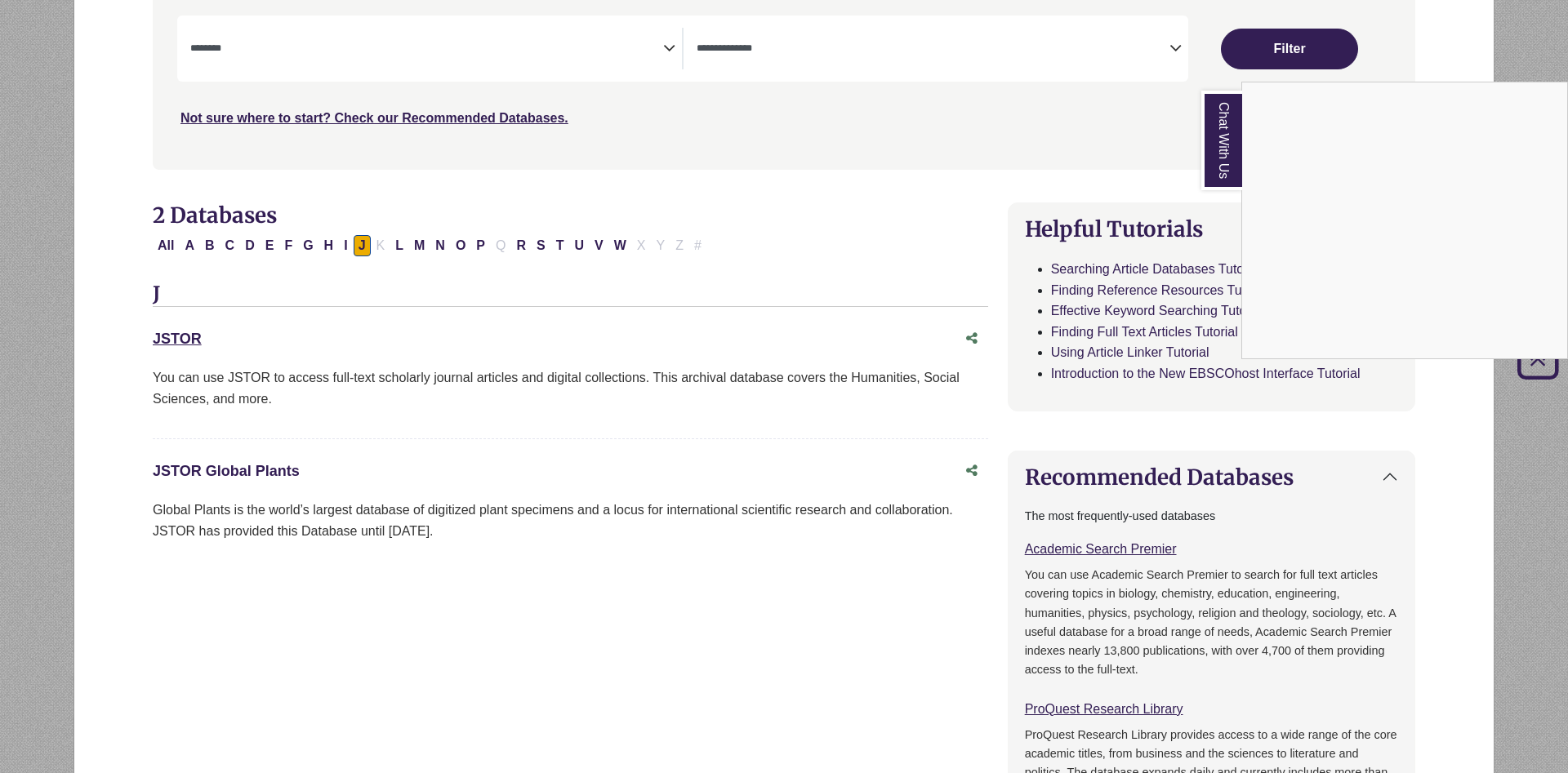
scroll to position [0, 0]
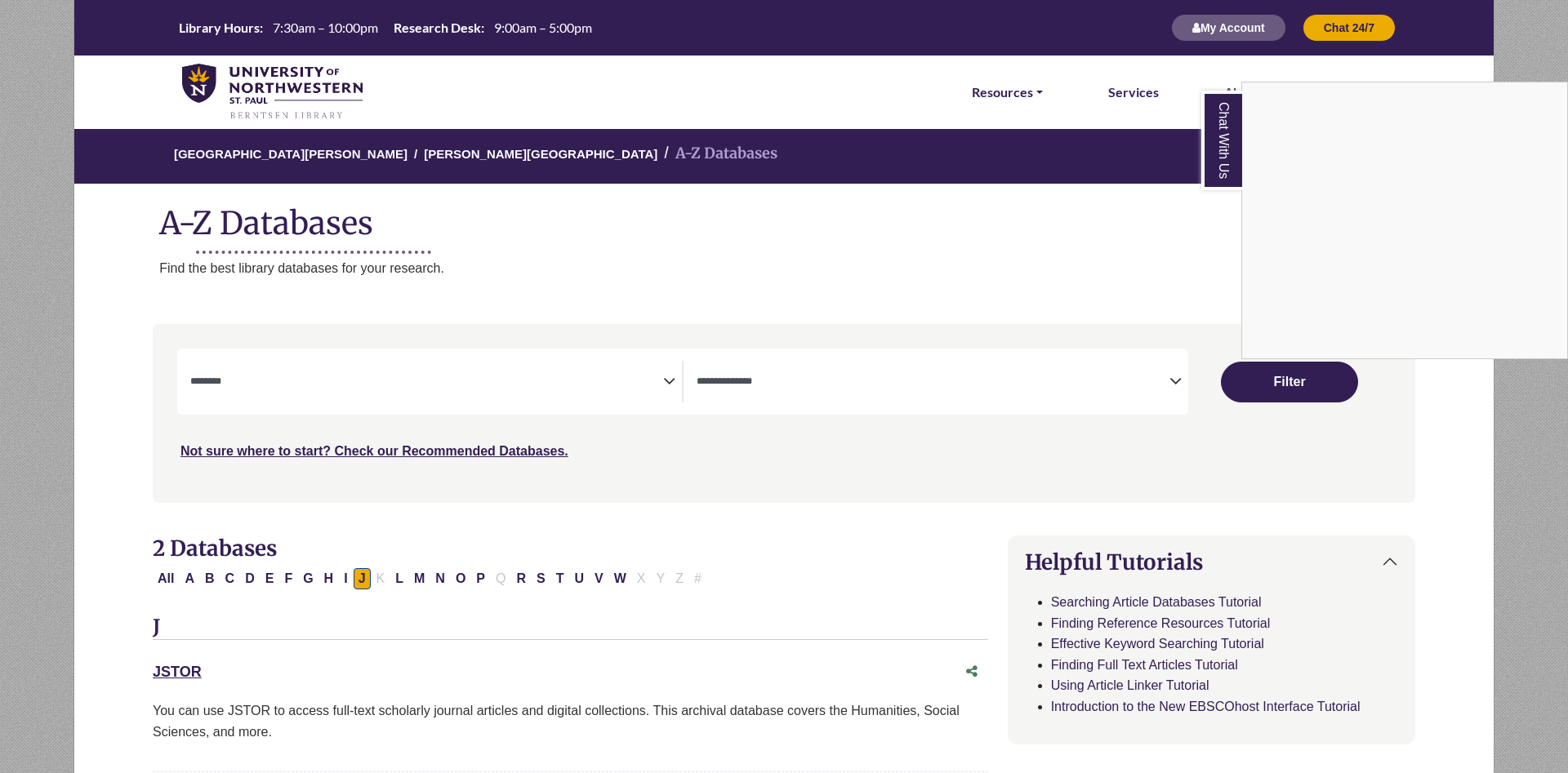
click at [1233, 162] on link "Chat With Us" at bounding box center [1221, 140] width 41 height 99
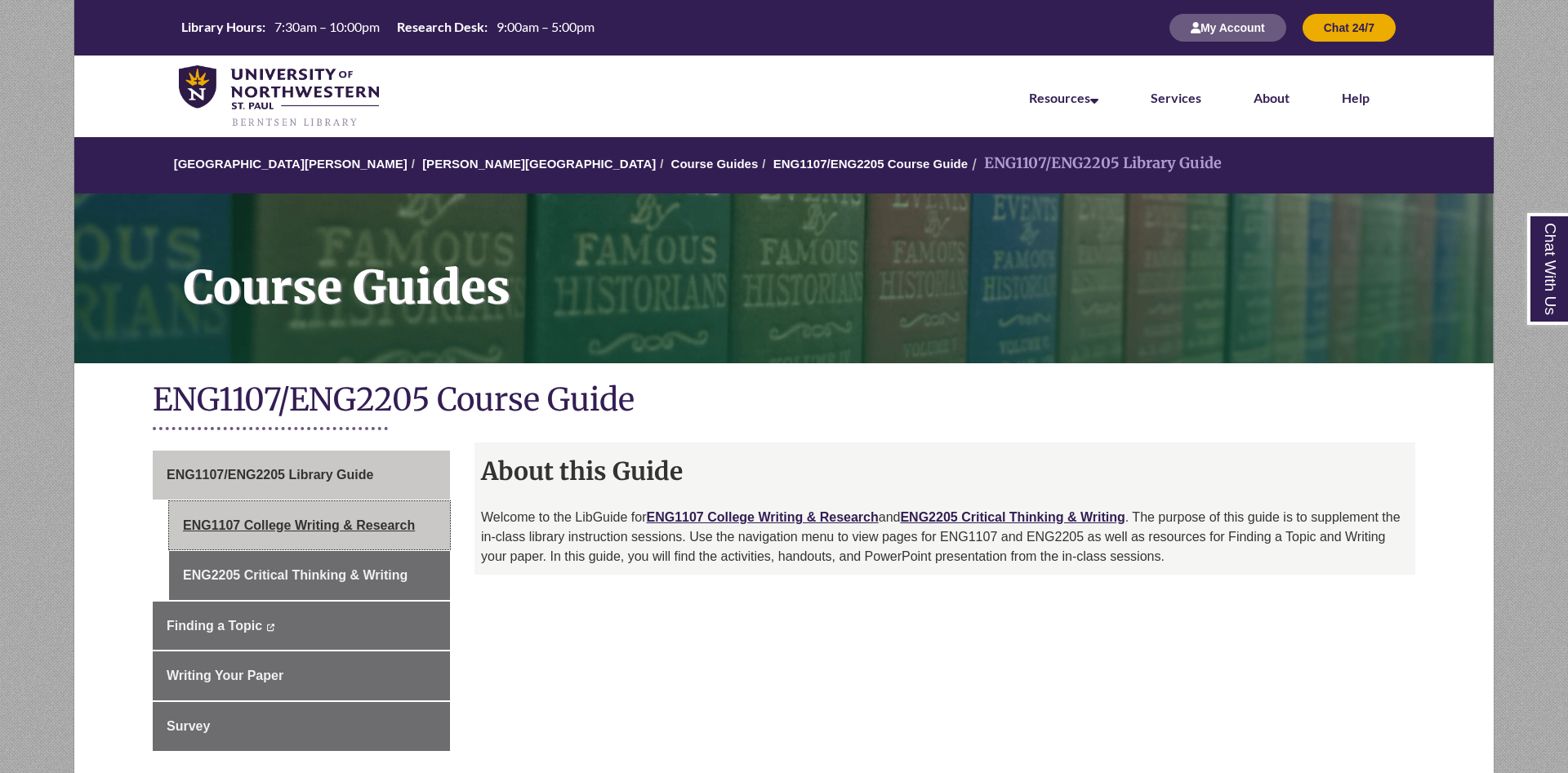
click at [334, 538] on link "ENG1107 College Writing & Research" at bounding box center [309, 526] width 281 height 49
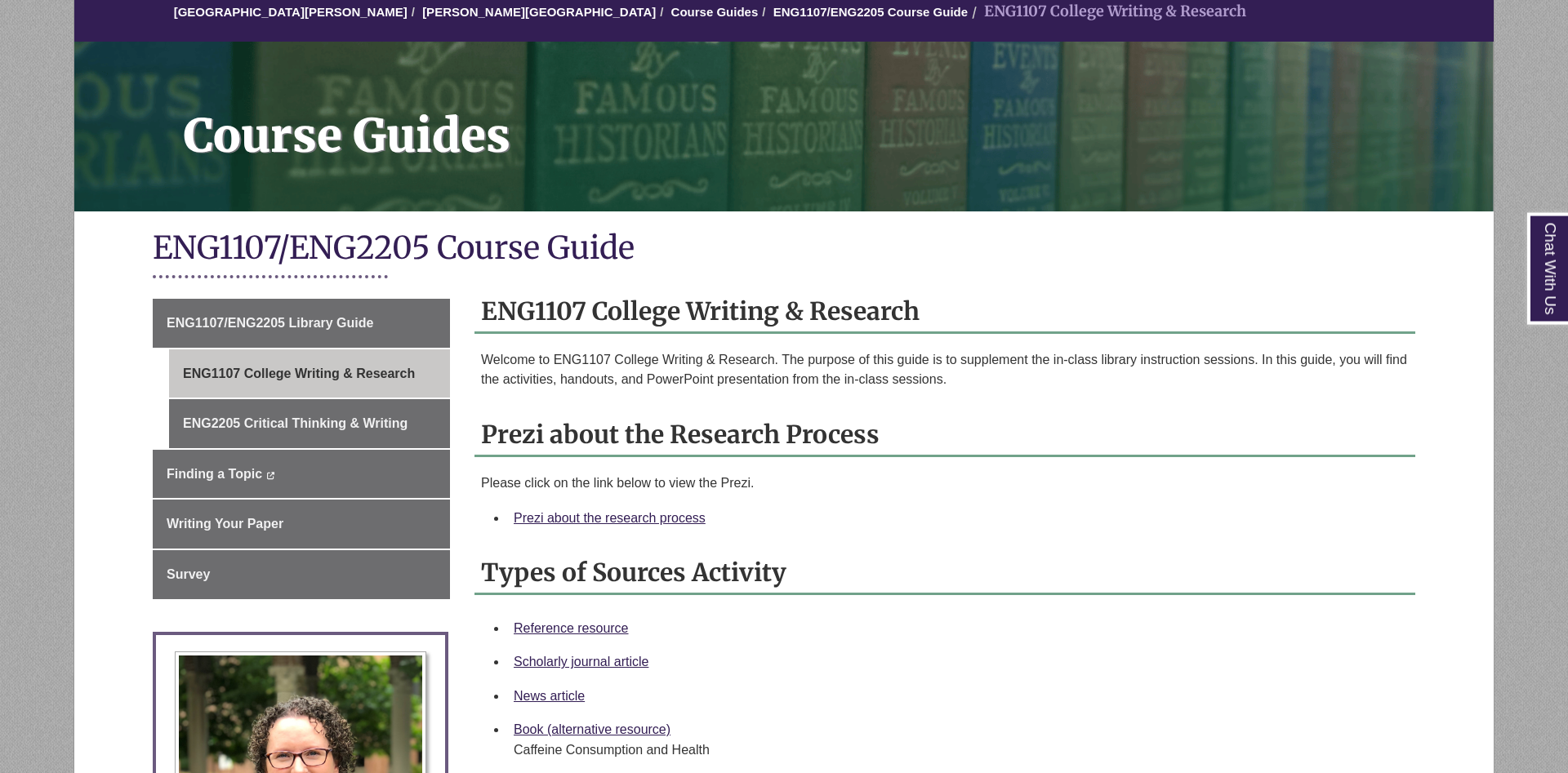
scroll to position [249, 0]
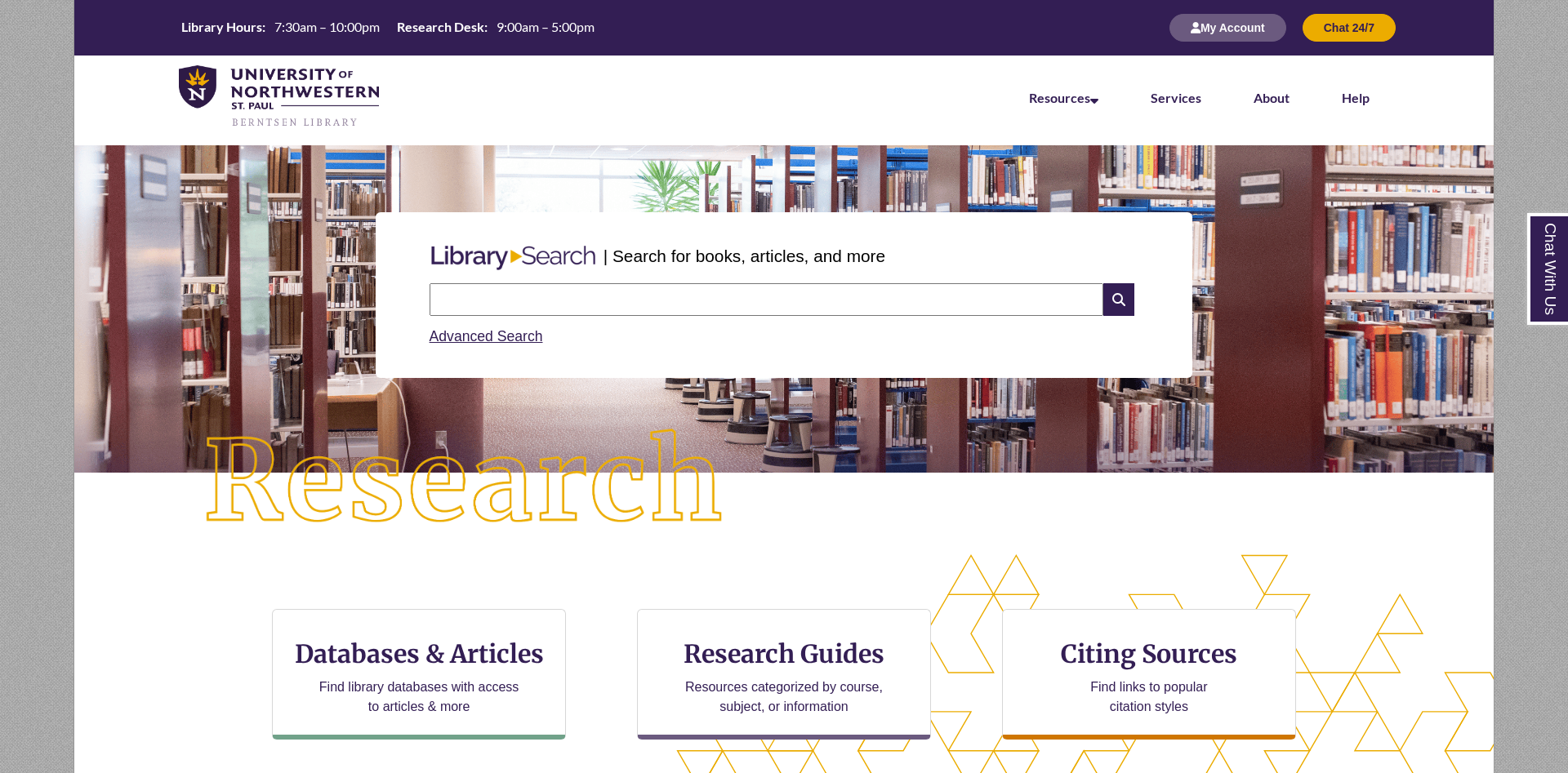
click at [659, 299] on input "text" at bounding box center [767, 300] width 674 height 33
type input "**********"
